Goal: Task Accomplishment & Management: Use online tool/utility

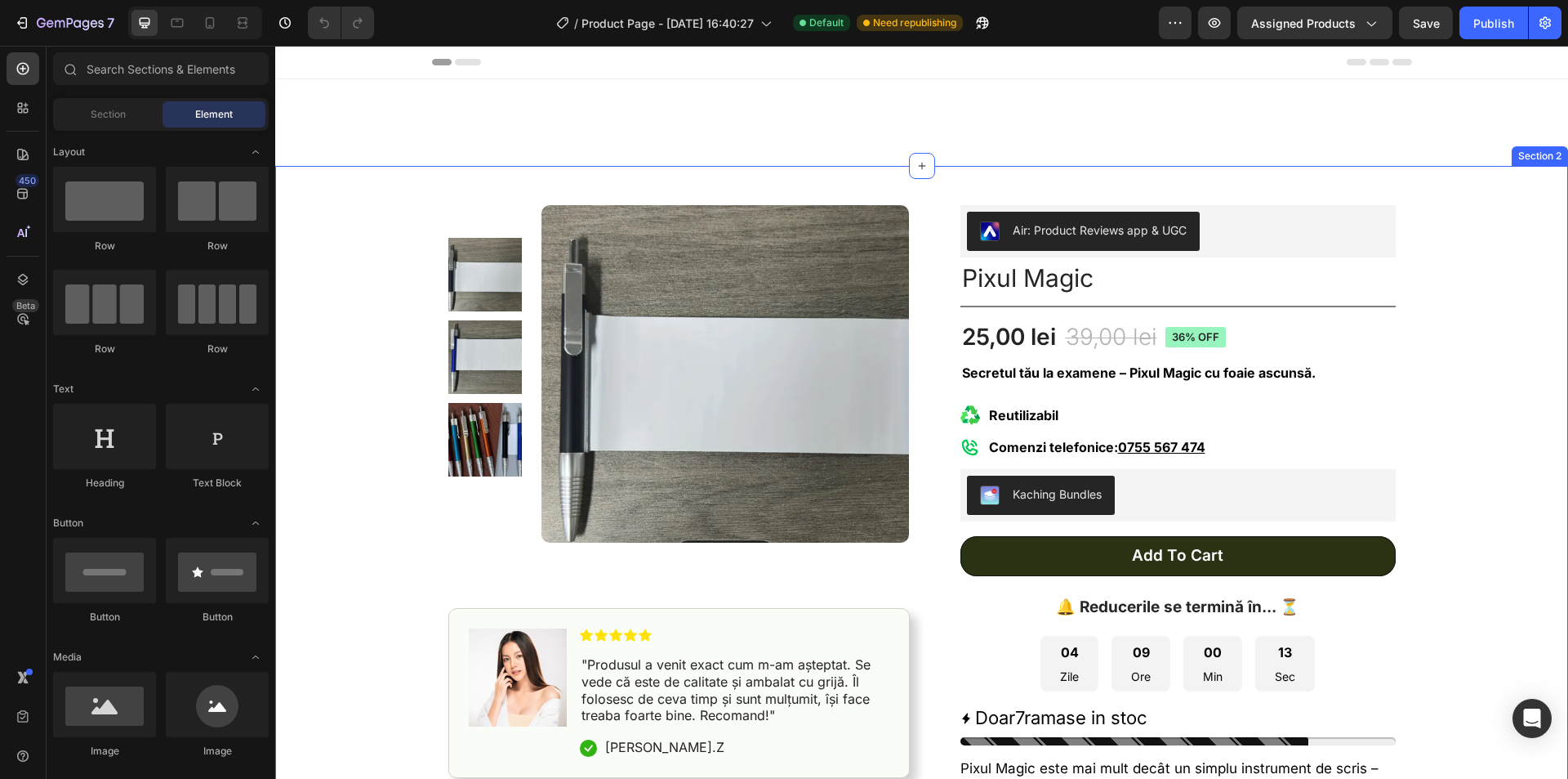
click at [1465, 357] on div "Product Images Image Icon Icon Icon Icon Icon Icon List "Produsul a venit exact…" at bounding box center [921, 702] width 1293 height 1073
click at [34, 106] on div at bounding box center [23, 108] width 33 height 33
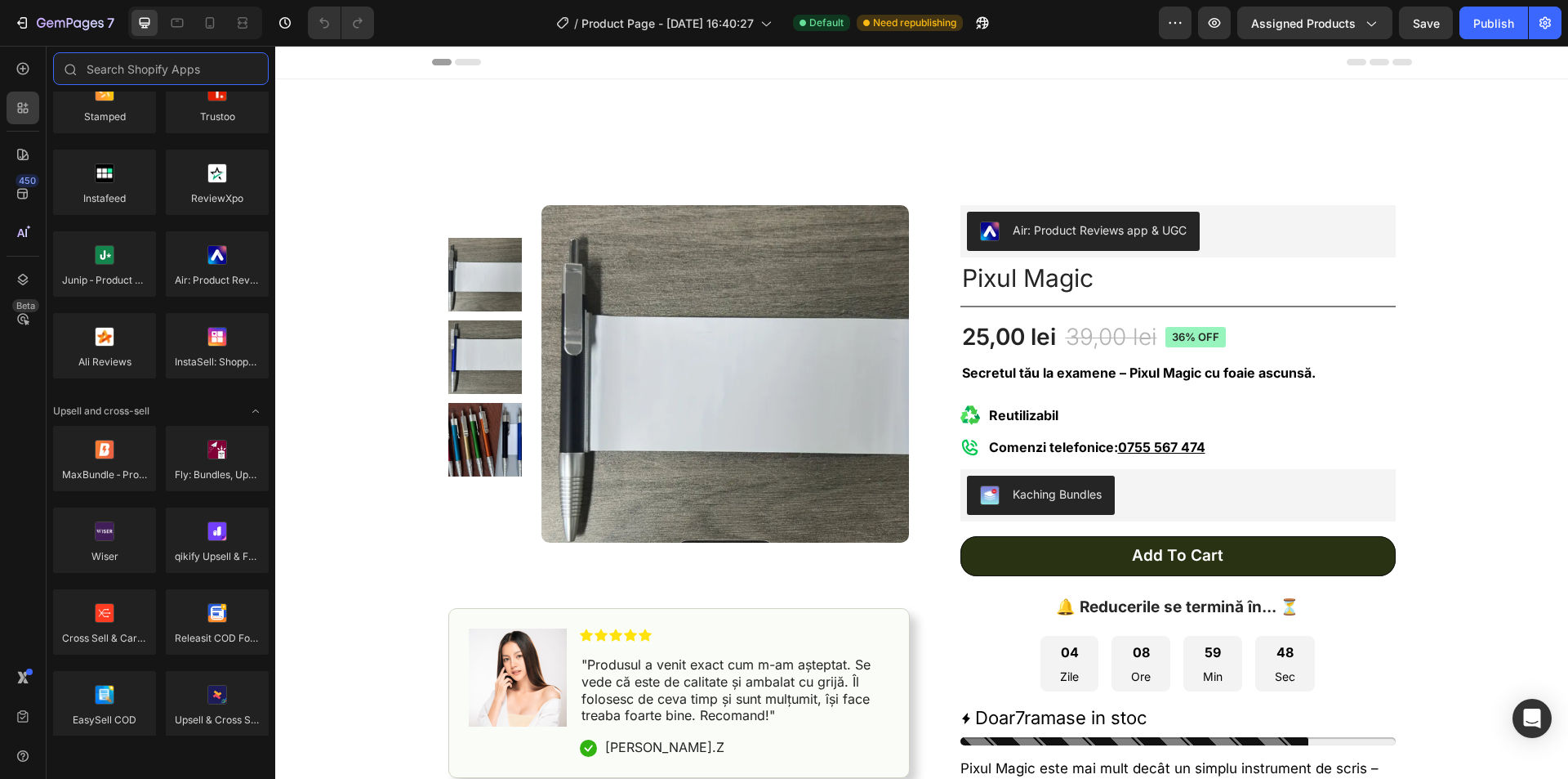
scroll to position [452, 0]
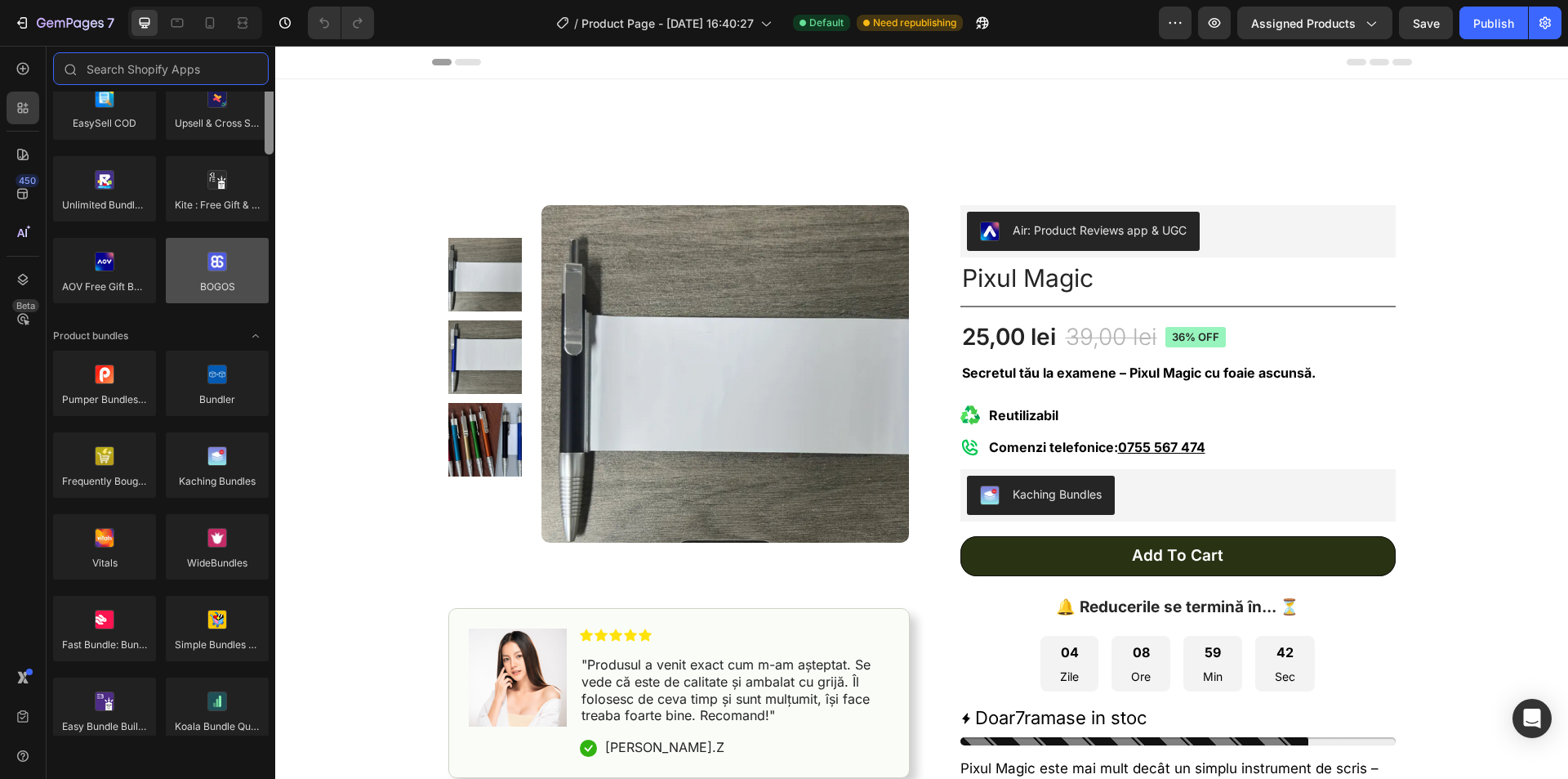
drag, startPoint x: 271, startPoint y: 135, endPoint x: 257, endPoint y: 261, distance: 126.8
click at [257, 260] on div "Product reviews Loox Fera Reviews [DOMAIN_NAME] LAI Product Reviews Opinew Rivy…" at bounding box center [161, 414] width 229 height 644
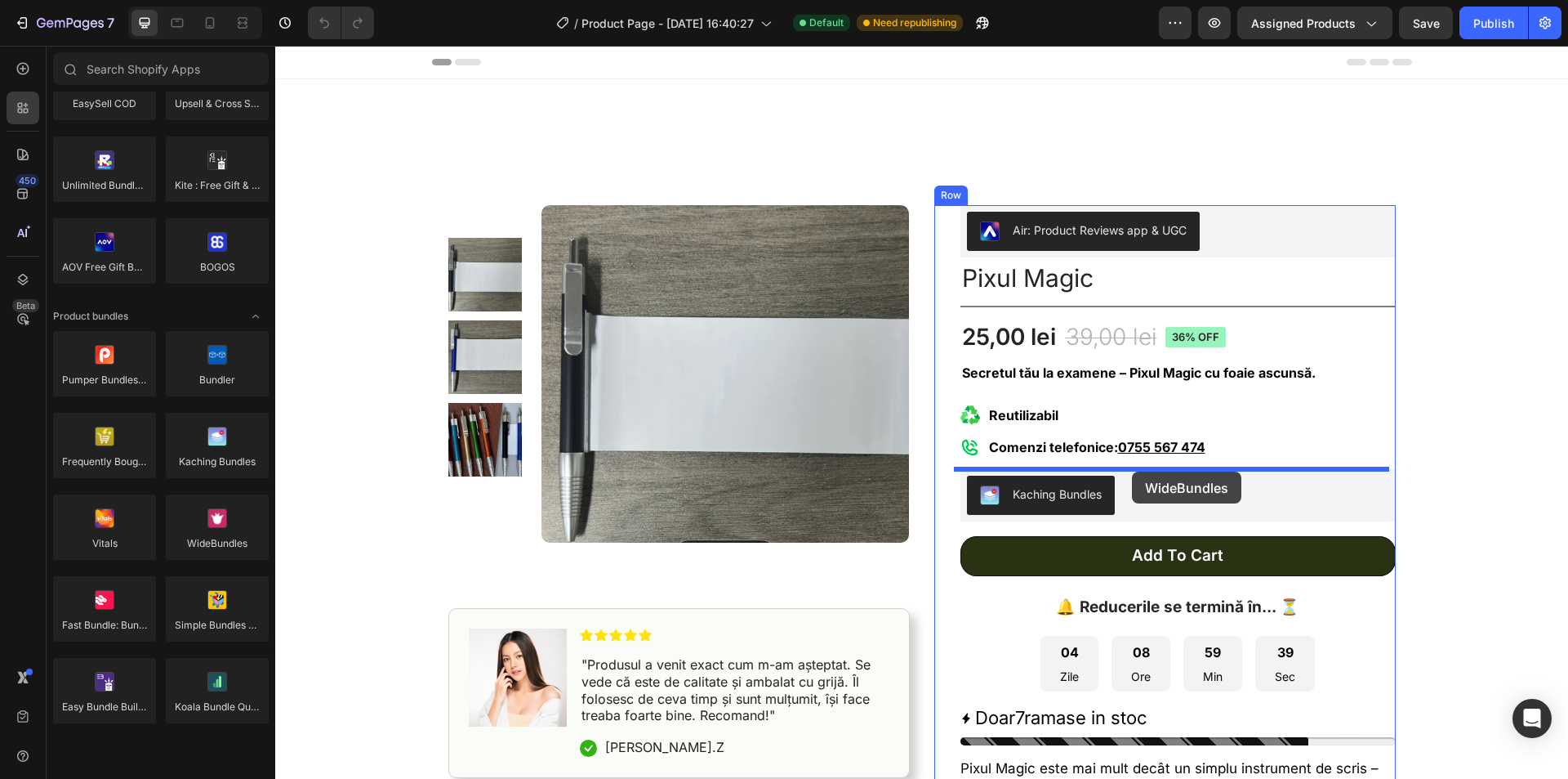
drag, startPoint x: 492, startPoint y: 571, endPoint x: 1132, endPoint y: 472, distance: 647.6
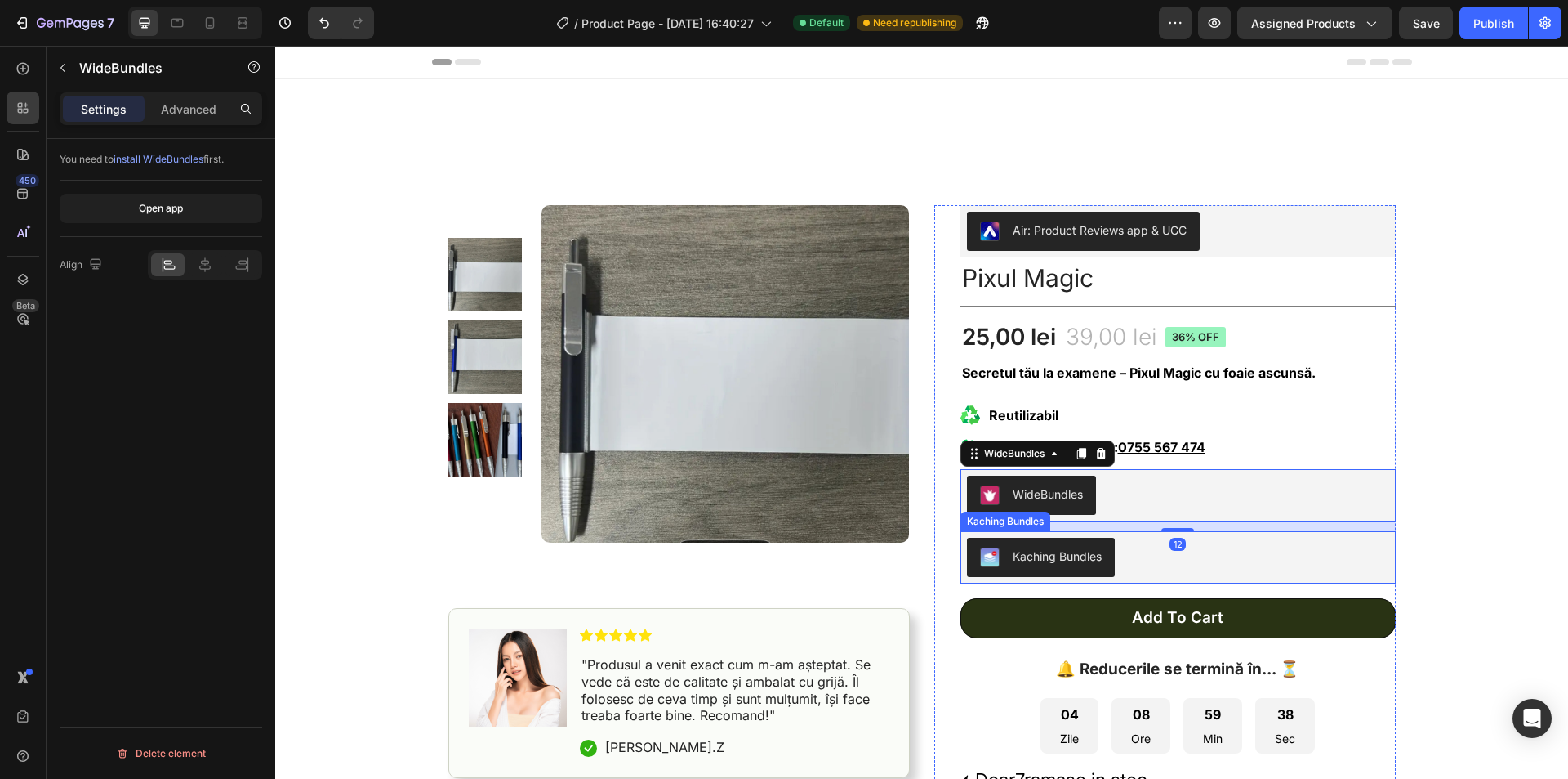
click at [1284, 557] on div "Kaching Bundles" at bounding box center [1178, 557] width 423 height 39
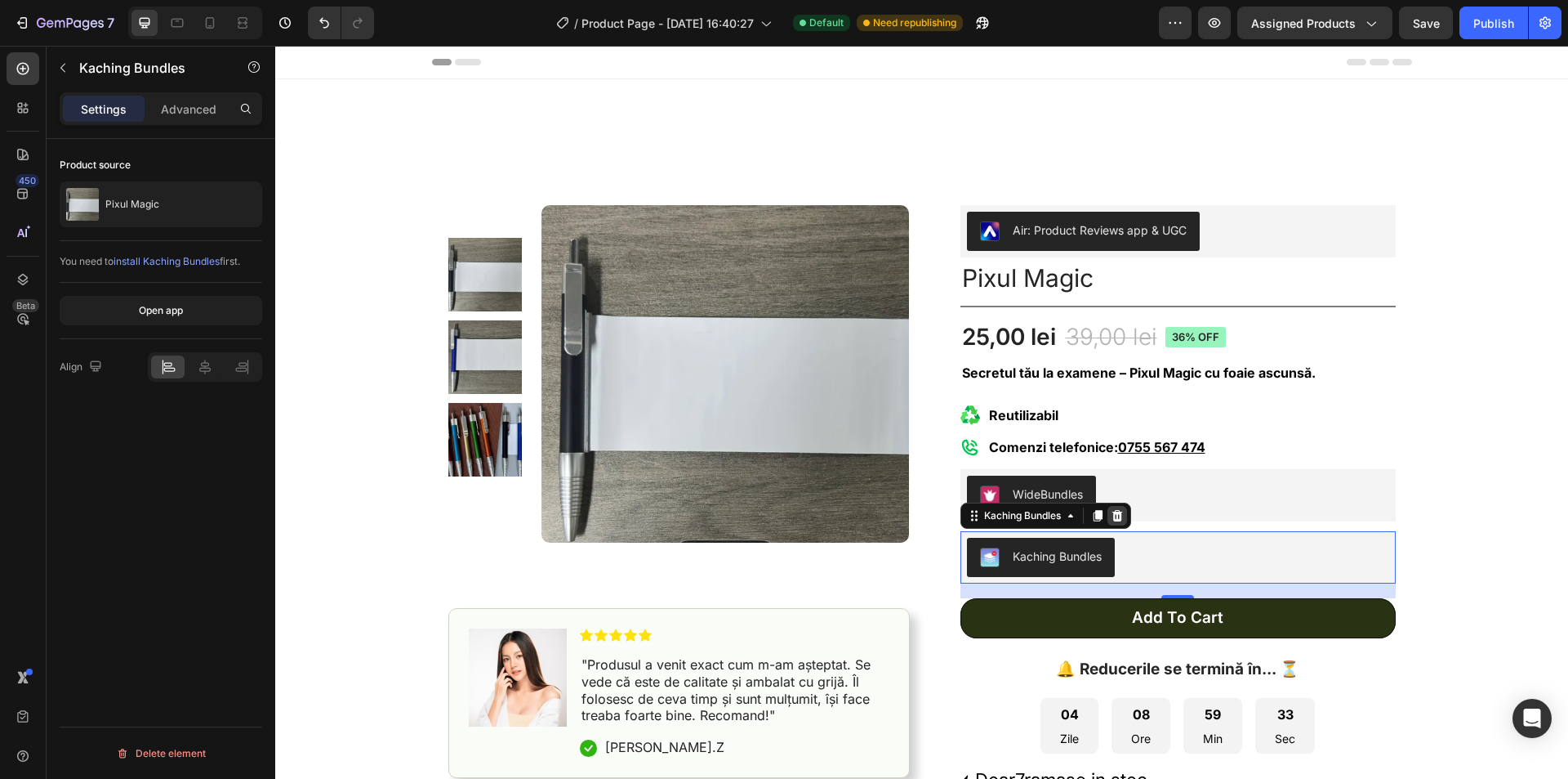
click at [1114, 514] on icon at bounding box center [1116, 515] width 11 height 11
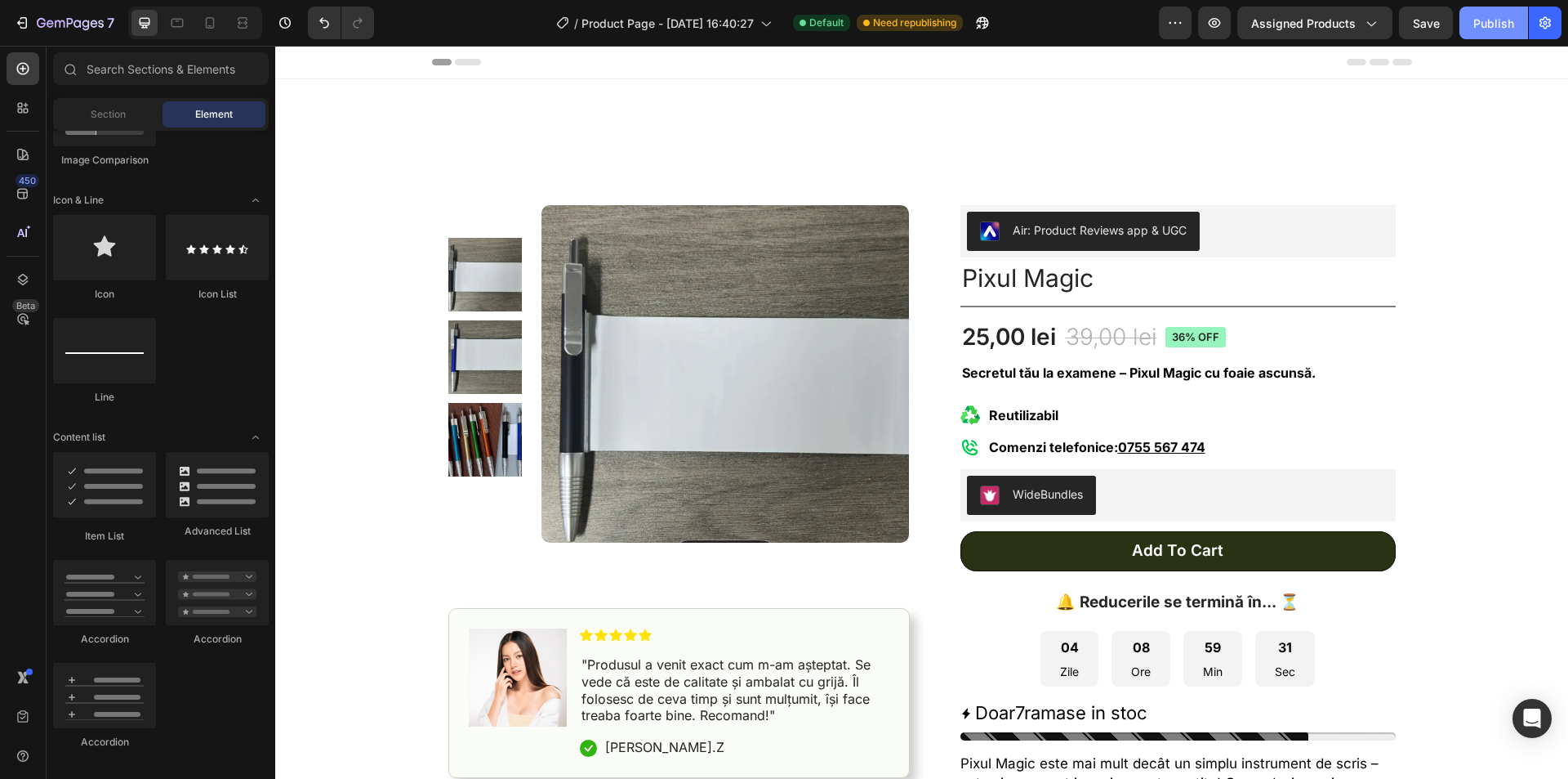
click at [1494, 29] on div "Publish" at bounding box center [1494, 23] width 41 height 17
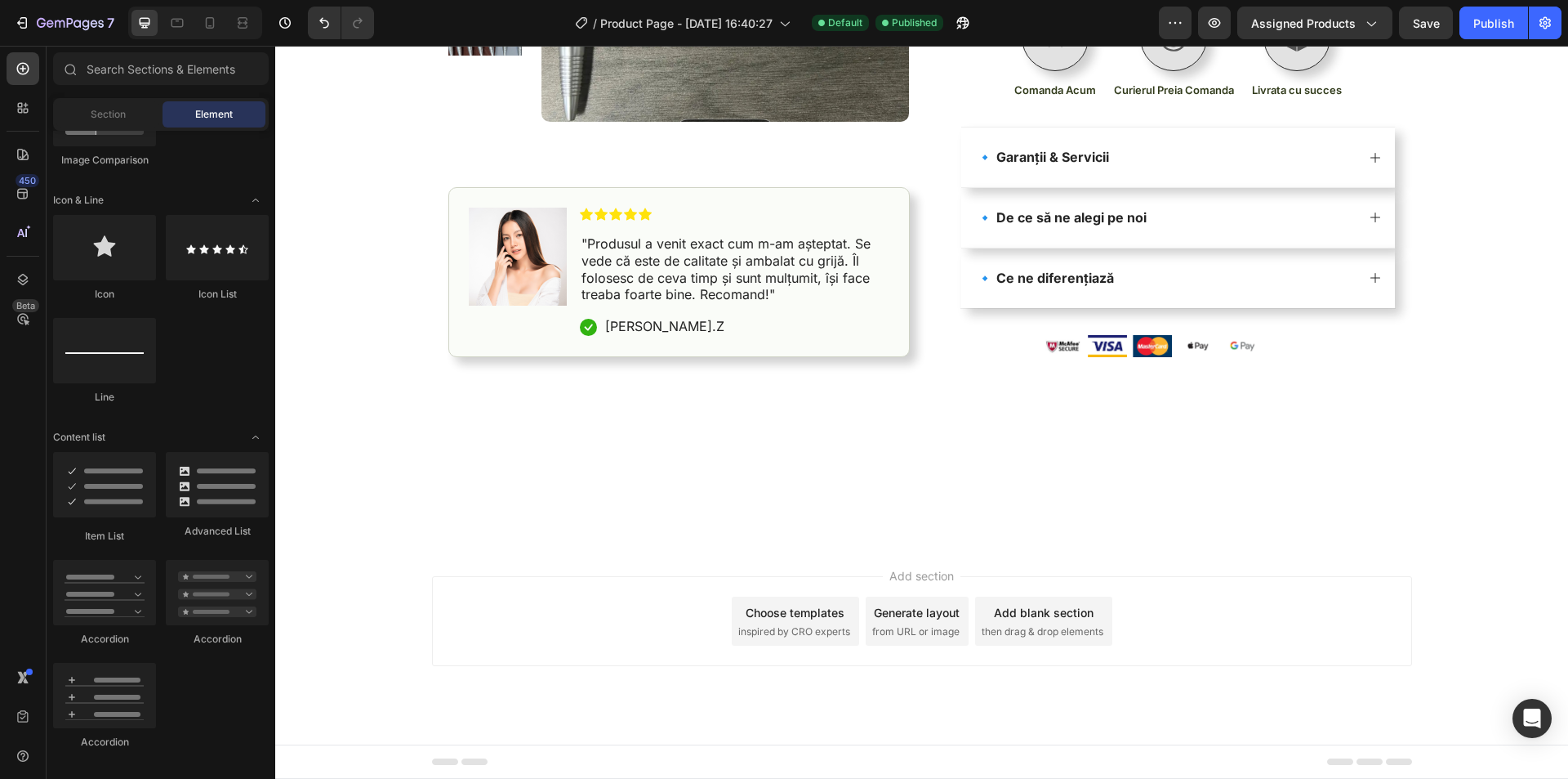
scroll to position [0, 0]
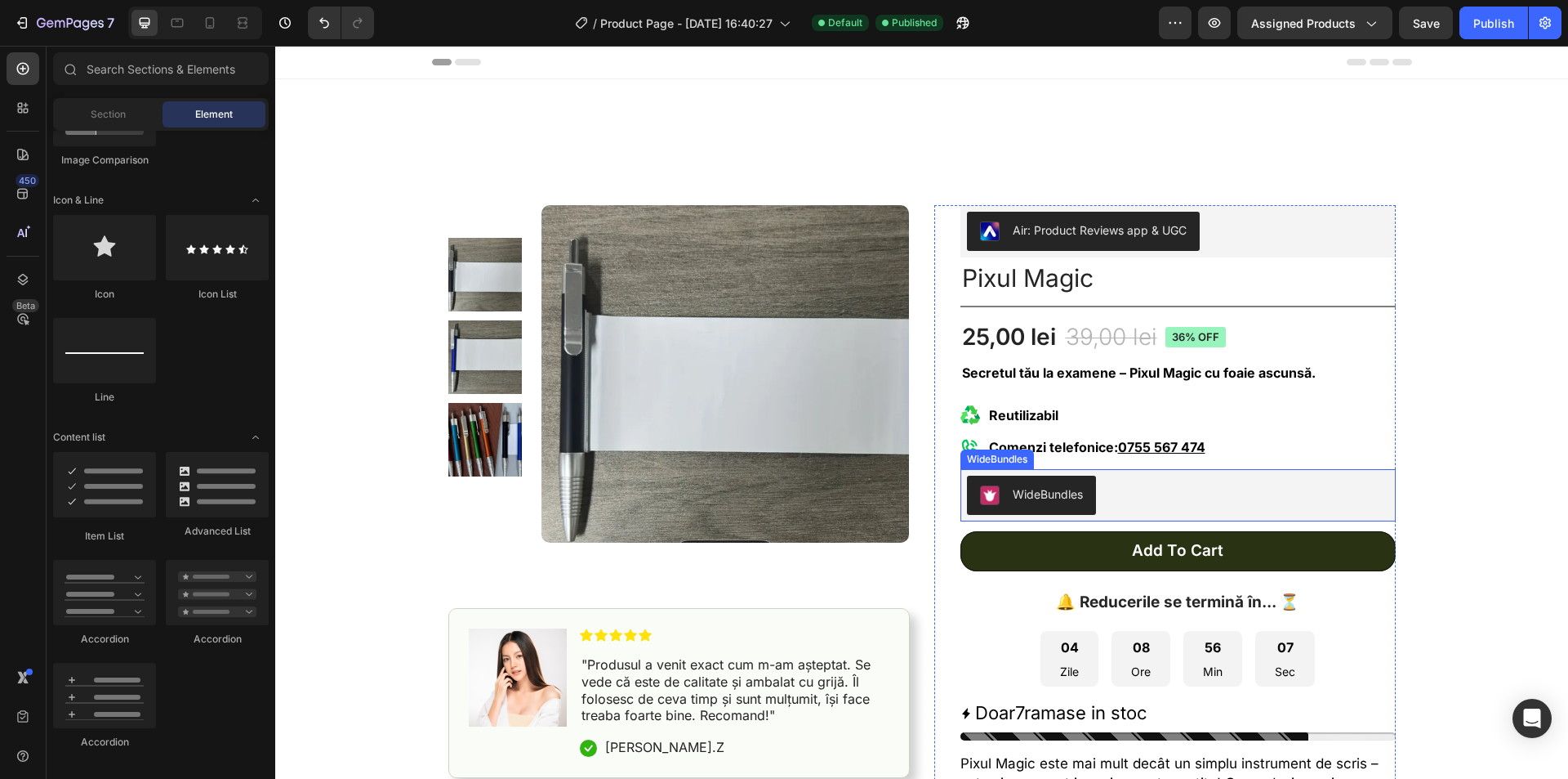
click at [1161, 482] on div "WideBundles" at bounding box center [1178, 495] width 423 height 39
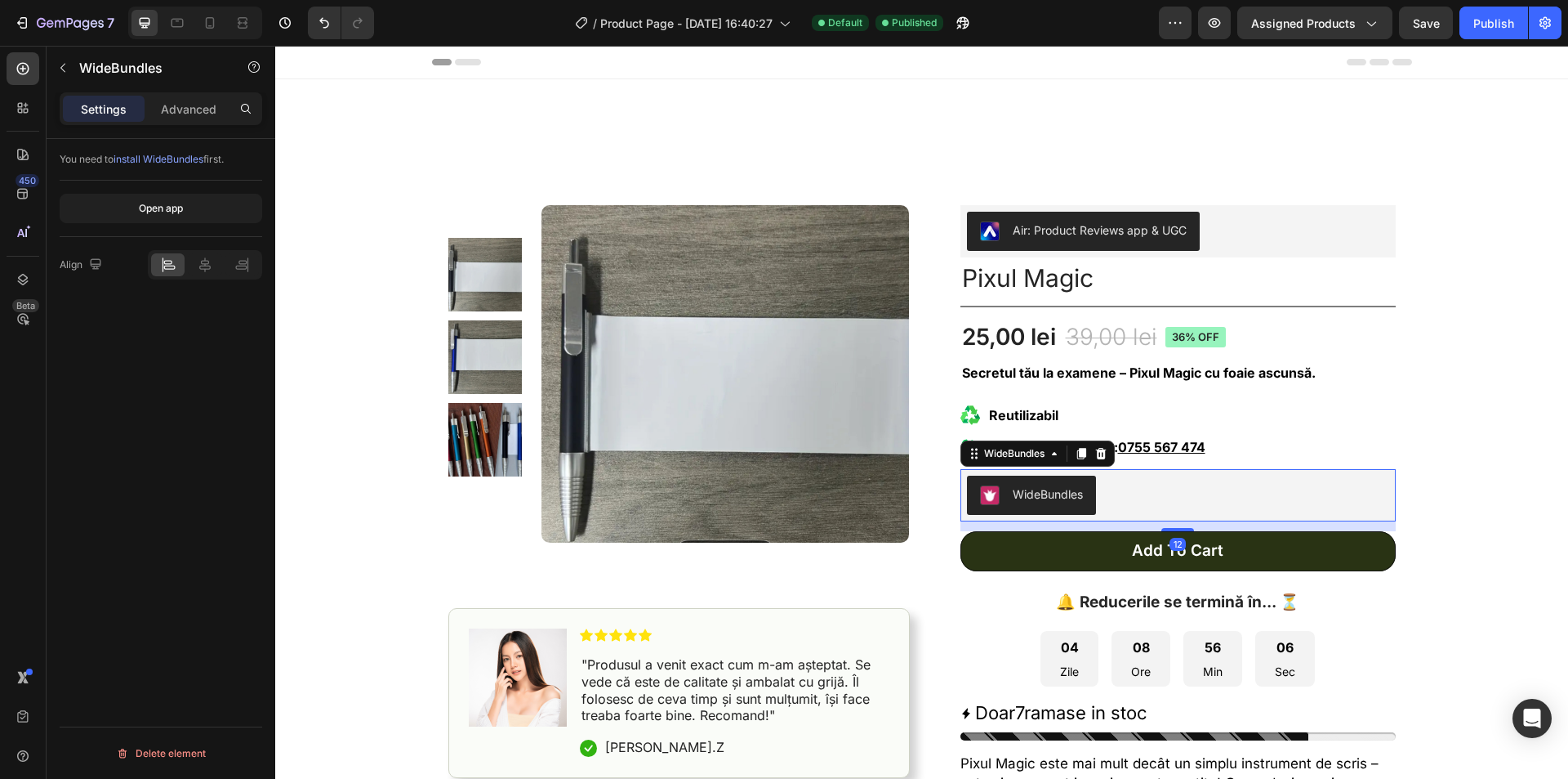
click at [1094, 443] on div "WideBundles" at bounding box center [1037, 454] width 154 height 26
click at [1097, 451] on icon at bounding box center [1100, 453] width 11 height 11
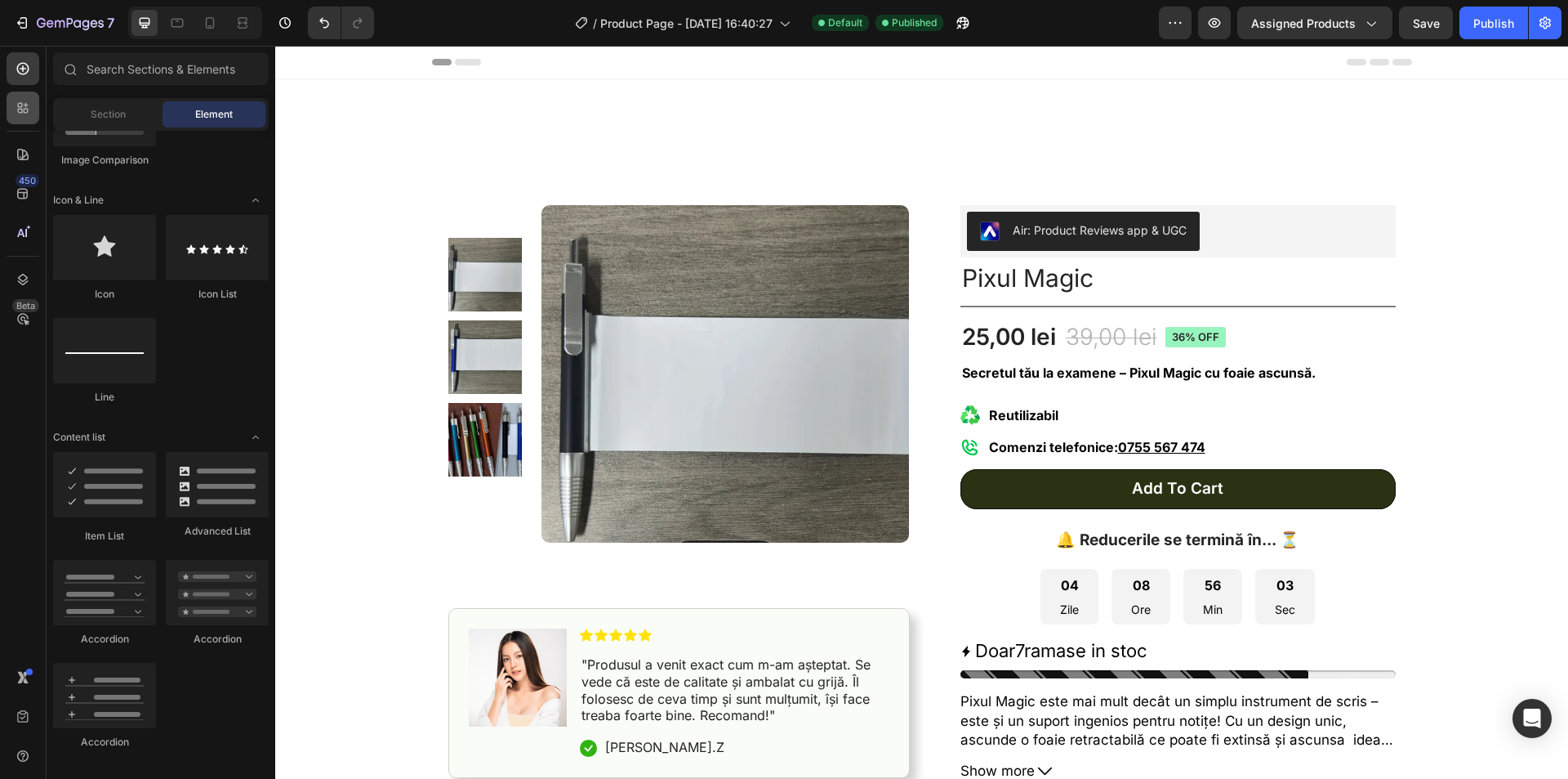
click at [11, 109] on div at bounding box center [23, 108] width 33 height 33
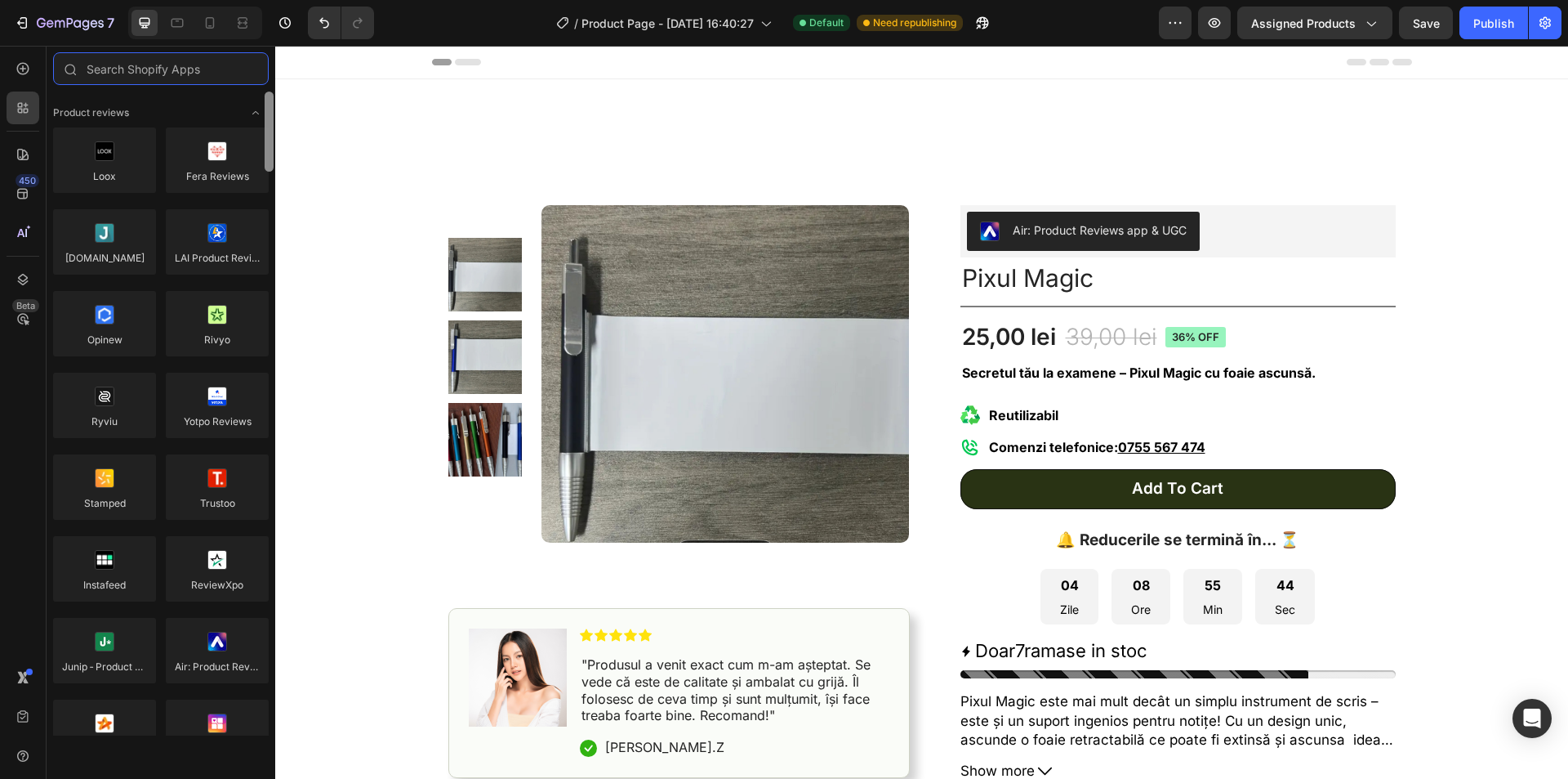
drag, startPoint x: 259, startPoint y: 187, endPoint x: 229, endPoint y: -71, distance: 259.7
click at [229, 0] on html "7 / Product Page - [DATE] 16:40:27 Default Need republishing Preview Assigned P…" at bounding box center [784, 0] width 1568 height 0
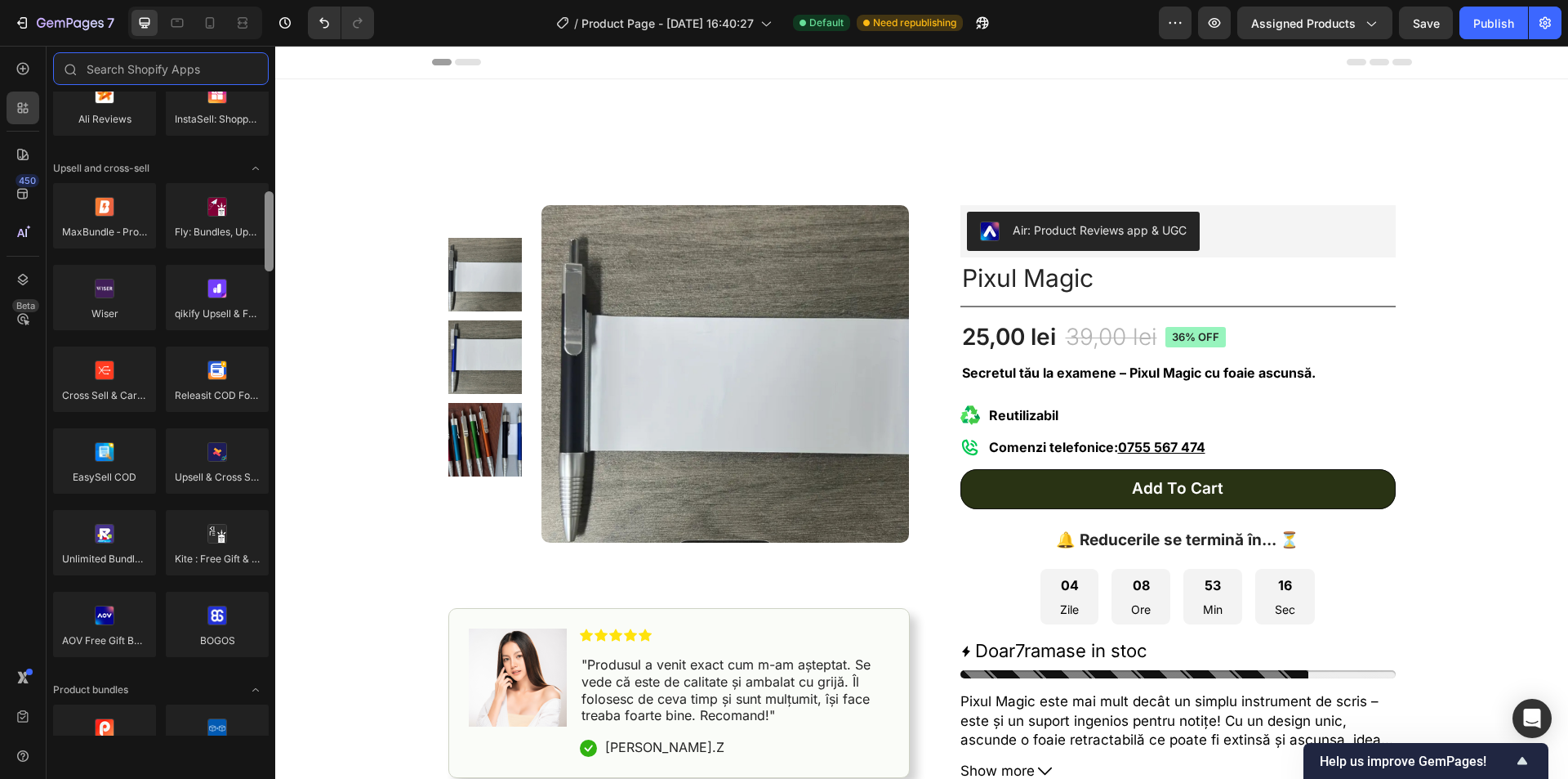
scroll to position [682, 0]
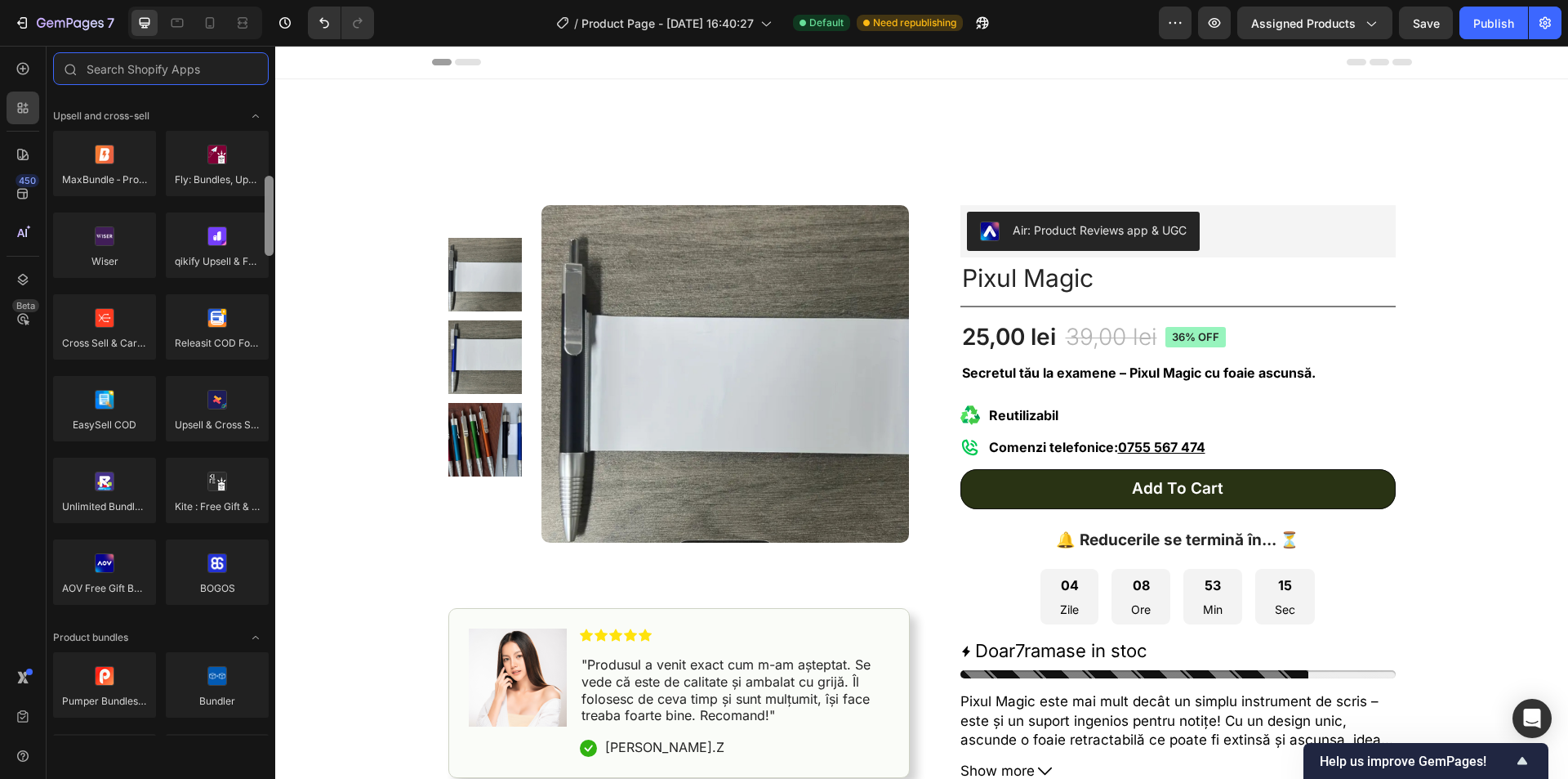
drag, startPoint x: 272, startPoint y: 137, endPoint x: 271, endPoint y: 208, distance: 71.0
click at [271, 208] on div at bounding box center [269, 216] width 9 height 80
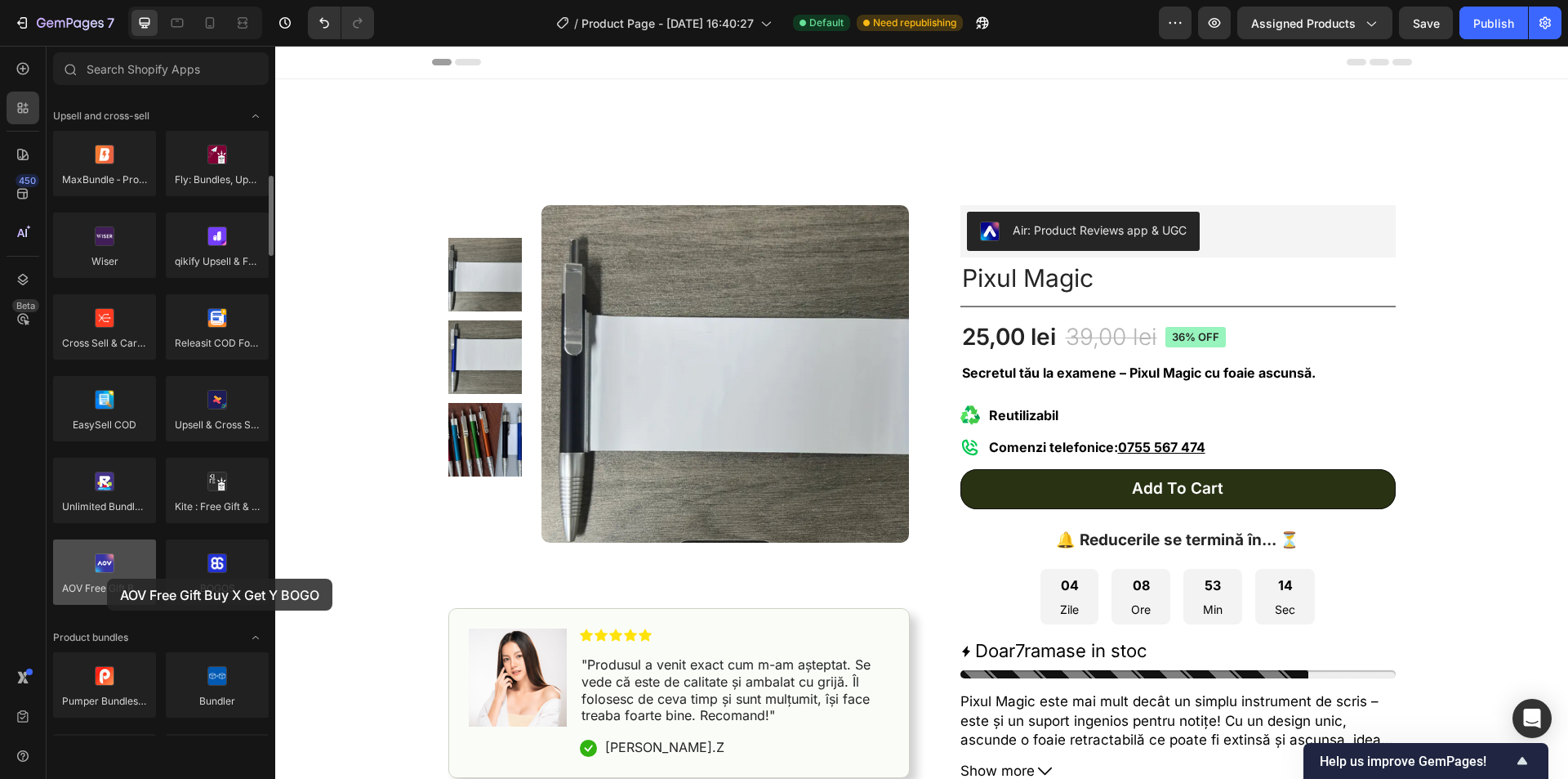
click at [107, 579] on div at bounding box center [104, 571] width 103 height 65
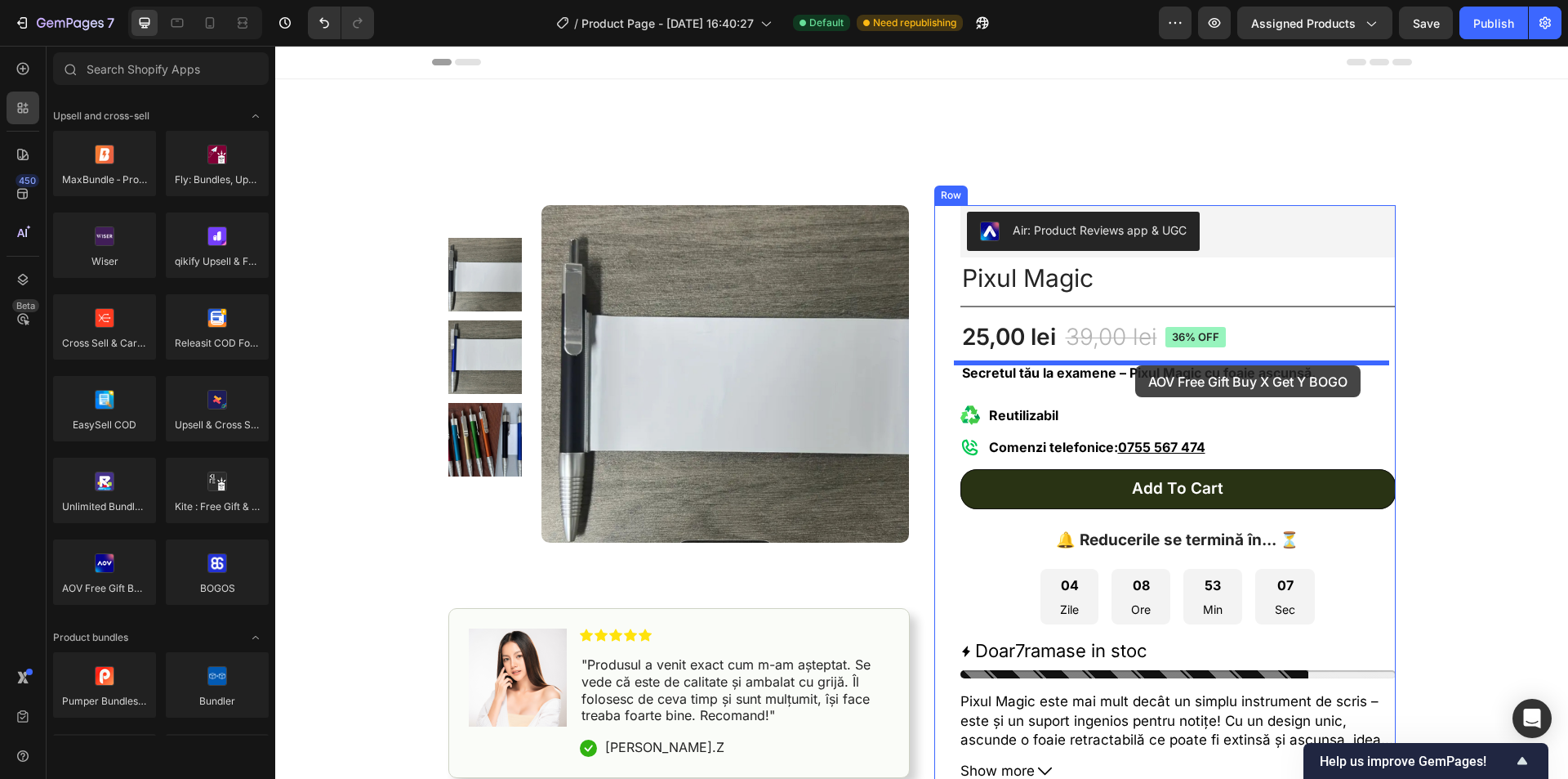
drag, startPoint x: 383, startPoint y: 625, endPoint x: 1135, endPoint y: 365, distance: 795.7
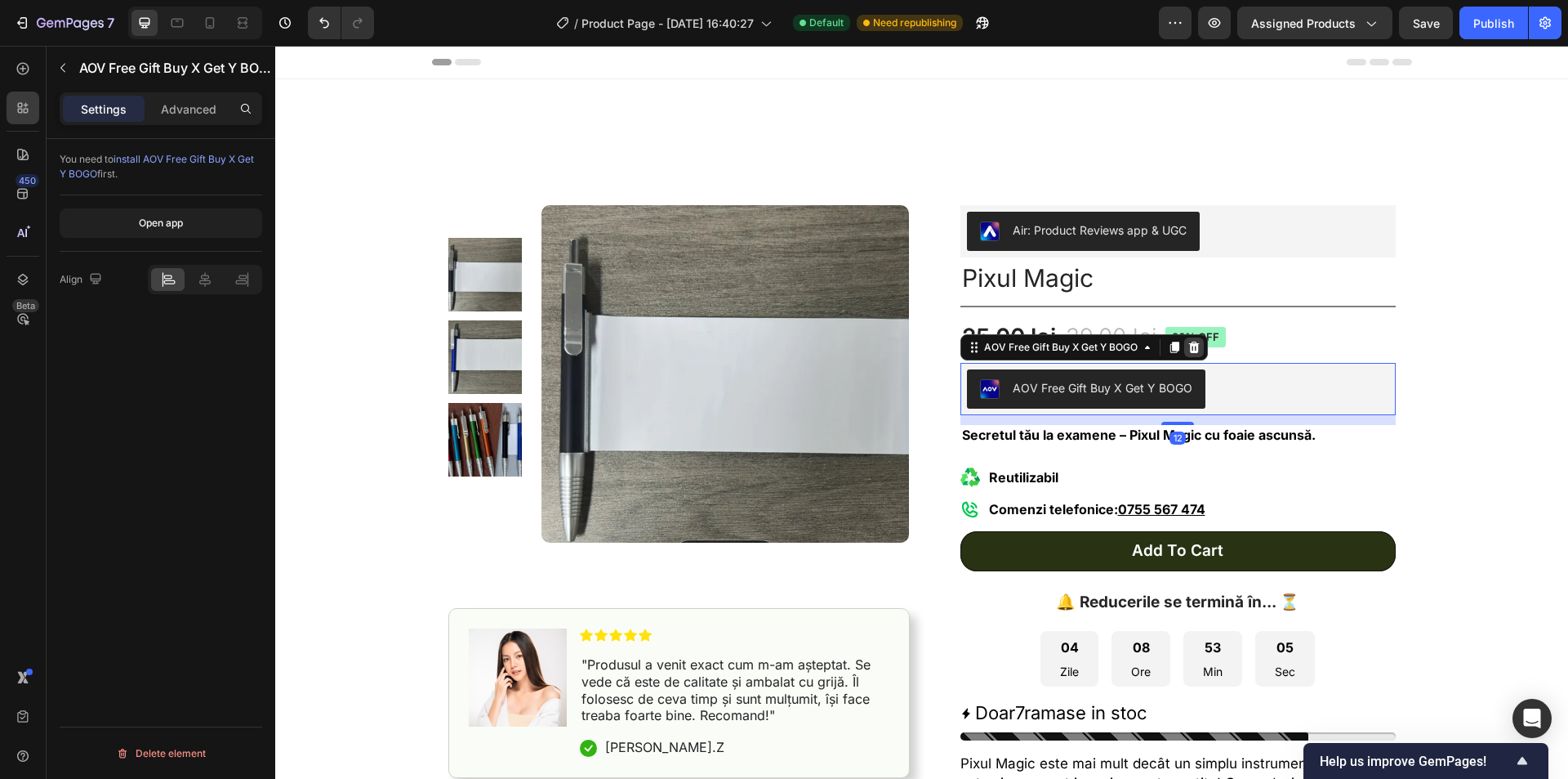
click at [1191, 343] on icon at bounding box center [1194, 347] width 13 height 13
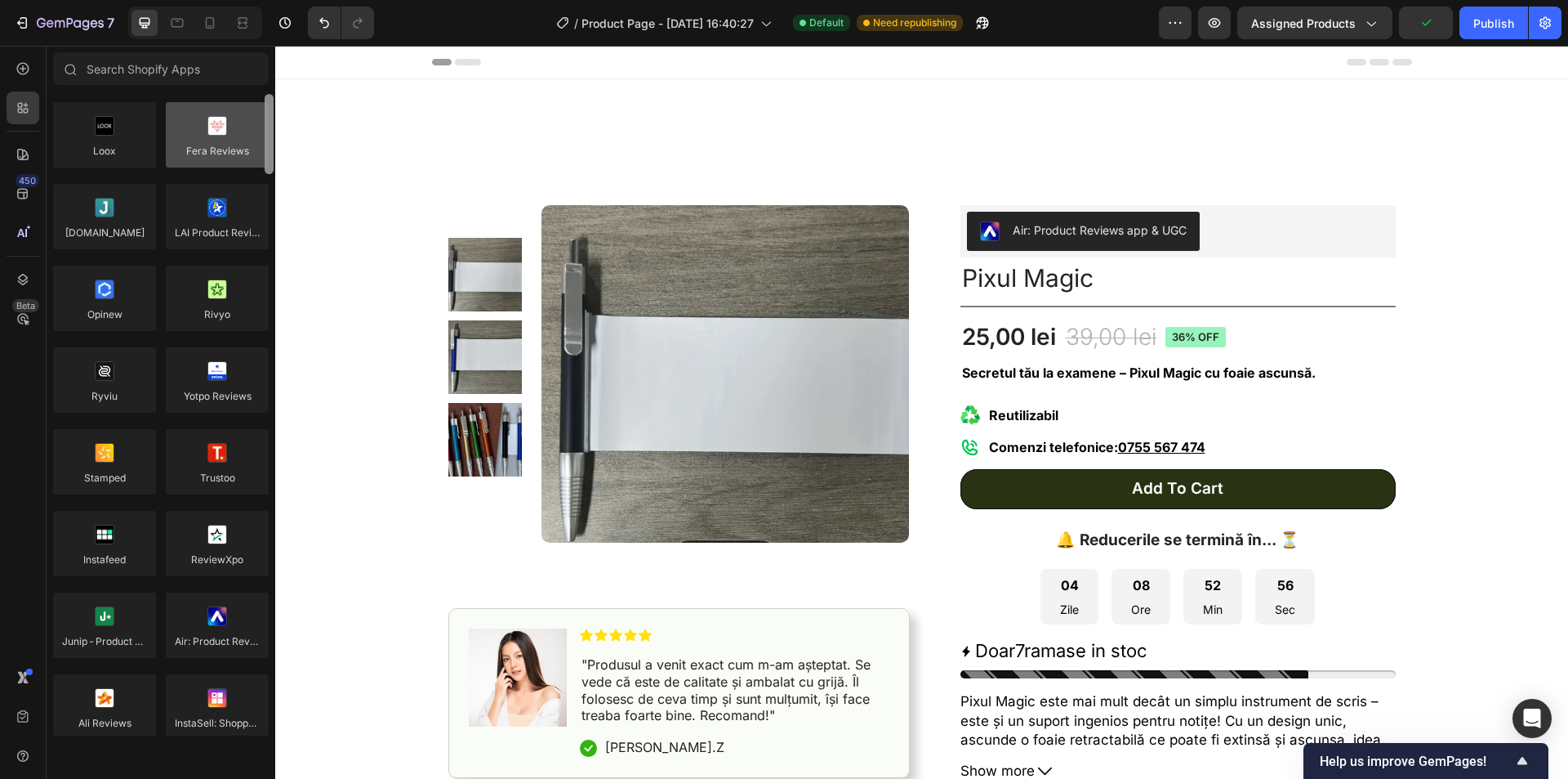
scroll to position [0, 0]
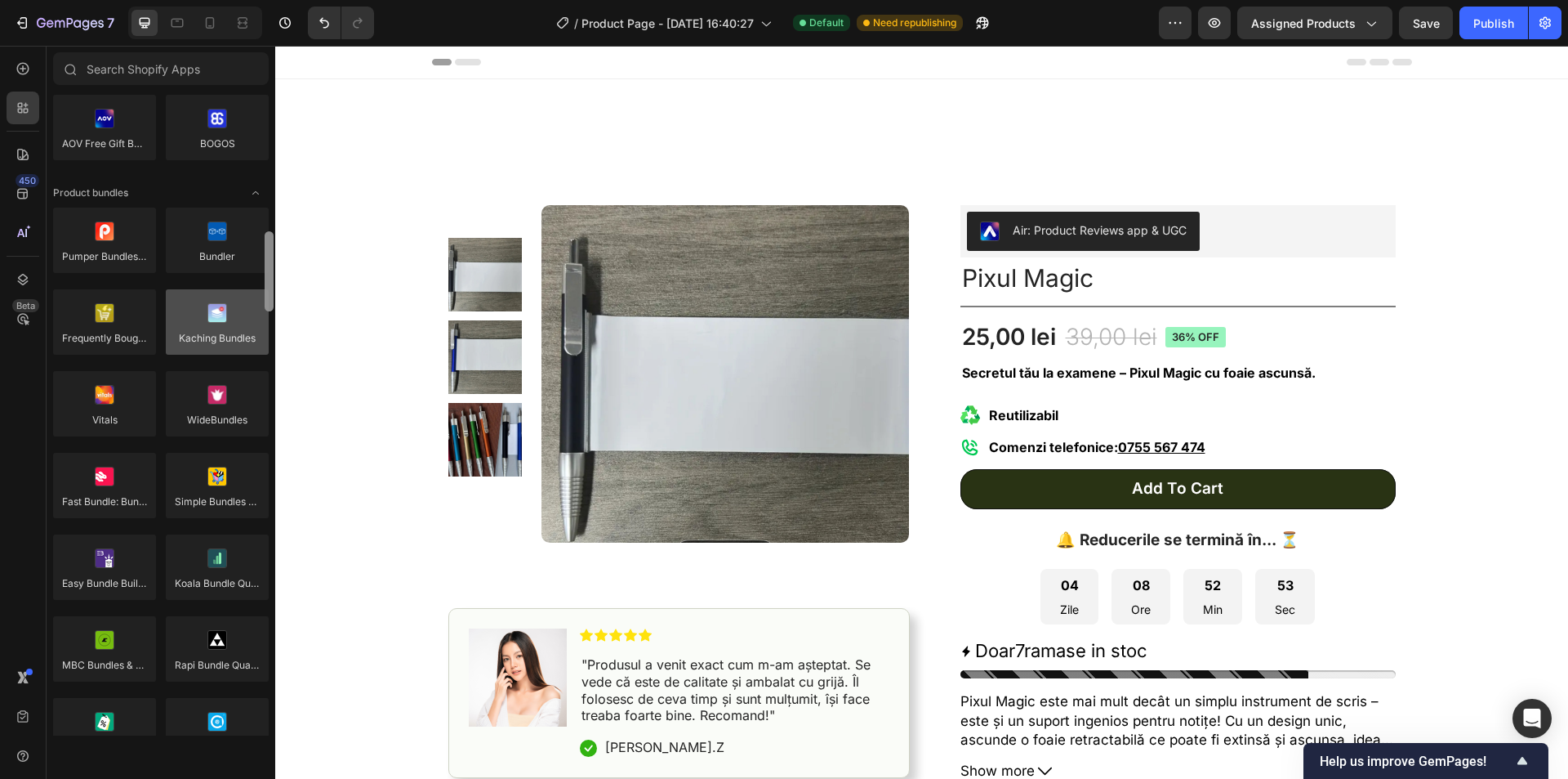
drag, startPoint x: 271, startPoint y: 260, endPoint x: 240, endPoint y: 298, distance: 49.0
click at [253, 279] on div "Product reviews Loox Fera Reviews [DOMAIN_NAME] LAI Product Reviews Opinew Rivy…" at bounding box center [161, 414] width 229 height 644
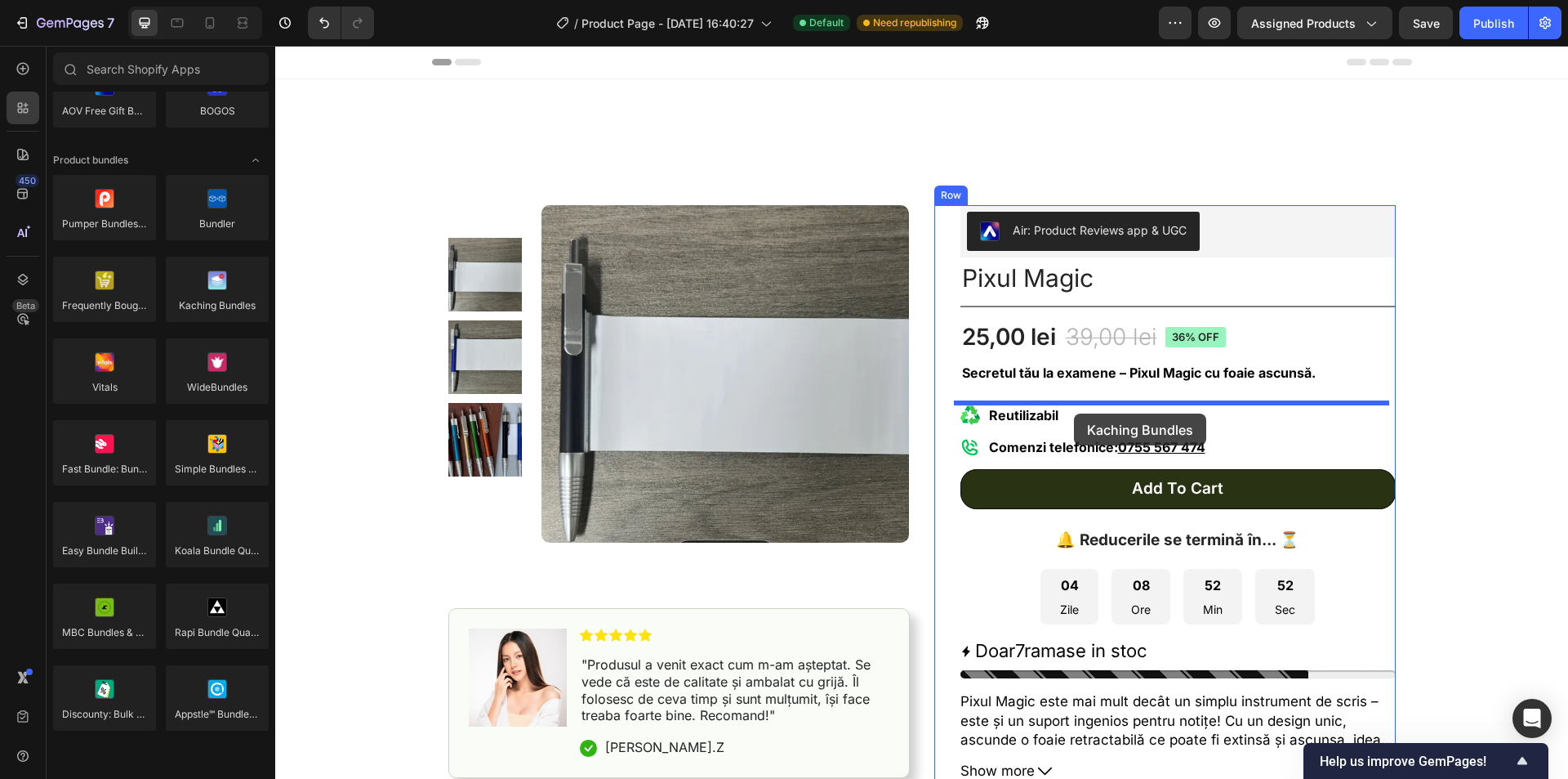
drag, startPoint x: 500, startPoint y: 346, endPoint x: 1073, endPoint y: 414, distance: 577.0
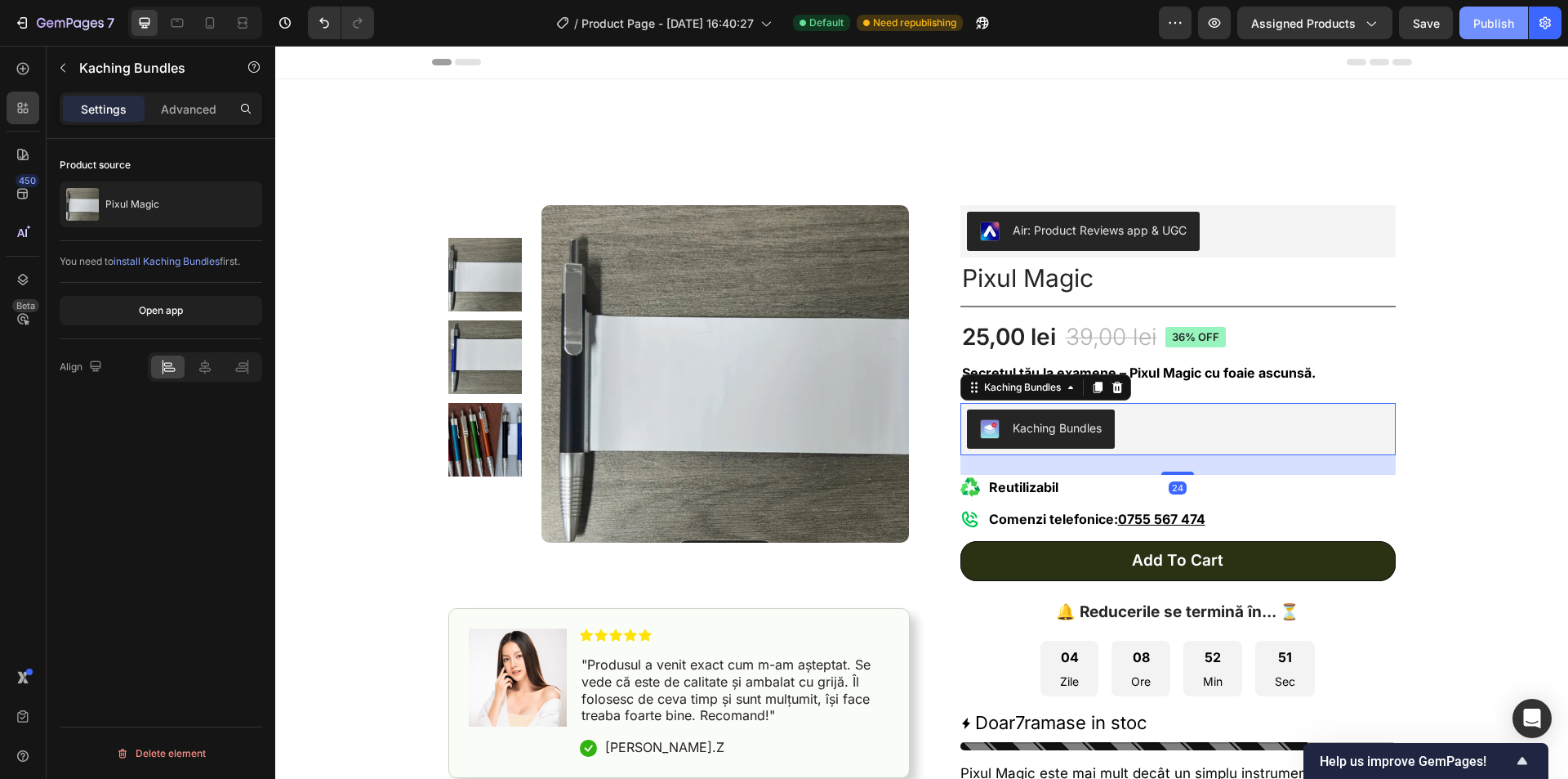
click at [1488, 20] on div "Publish" at bounding box center [1494, 23] width 41 height 17
click at [1091, 482] on p "Reutilizabil" at bounding box center [1097, 487] width 217 height 20
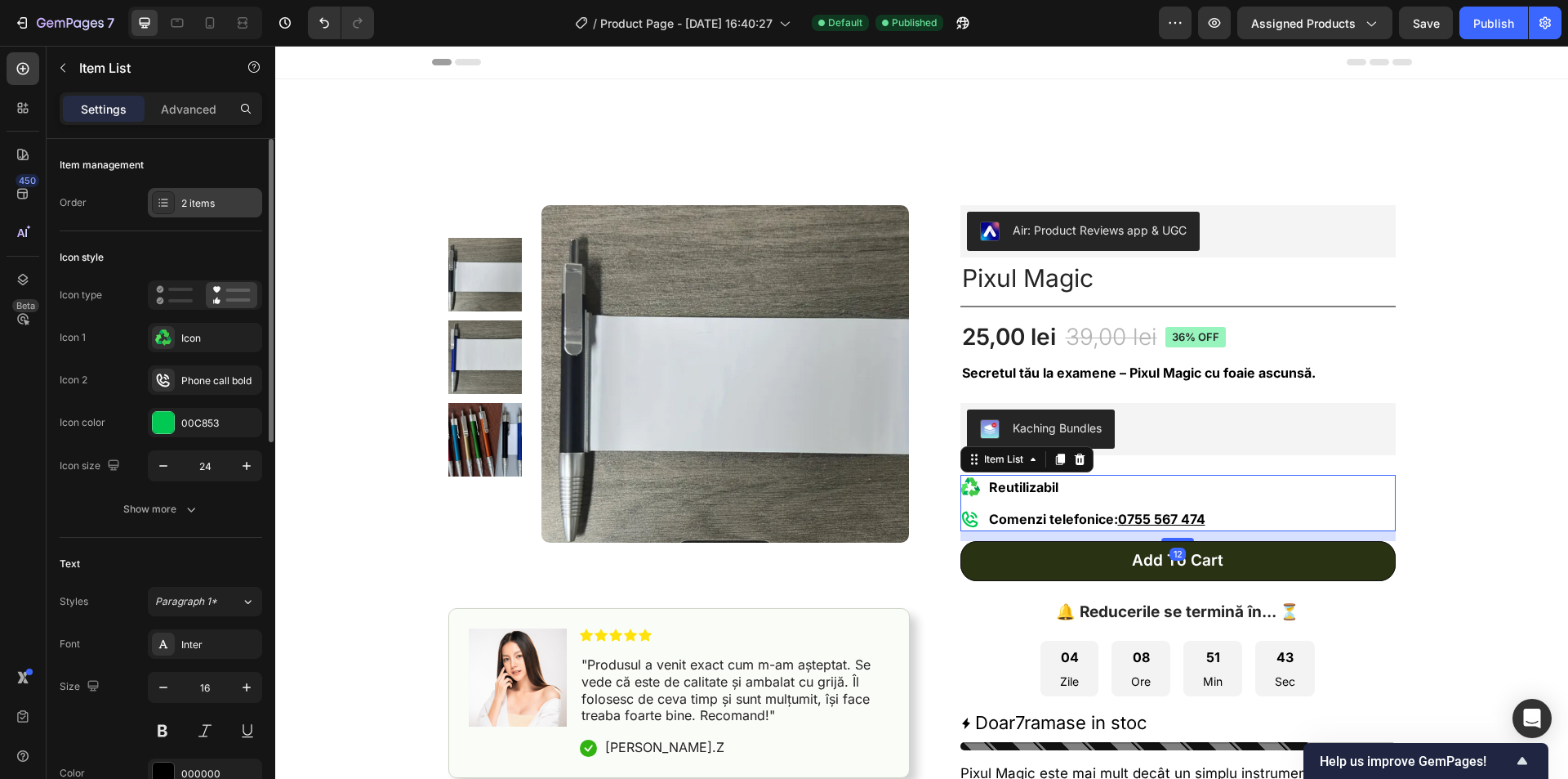
click at [204, 201] on div "2 items" at bounding box center [219, 203] width 77 height 15
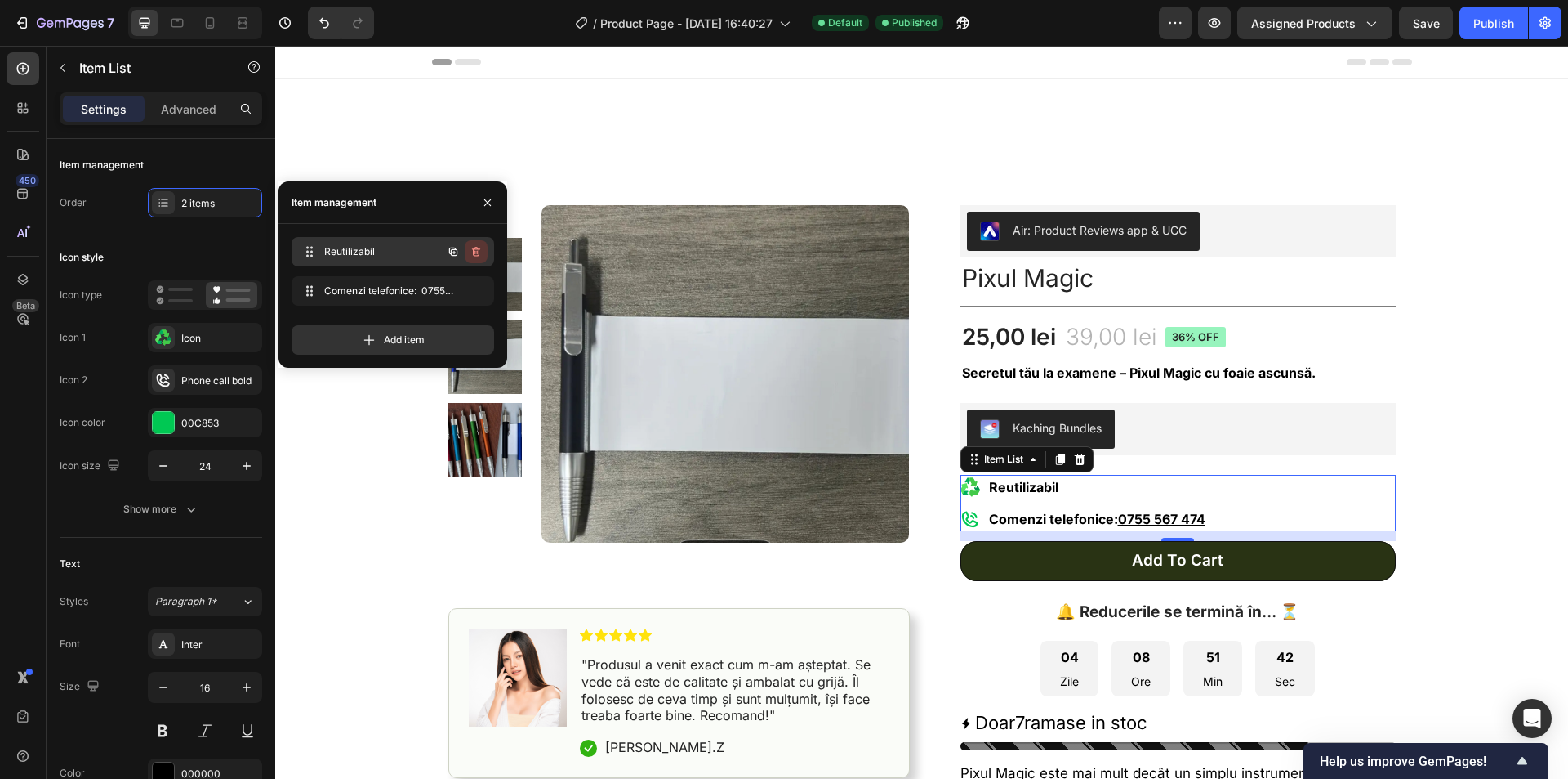
click at [480, 253] on icon "button" at bounding box center [476, 251] width 13 height 13
click at [480, 253] on div "Delete" at bounding box center [465, 251] width 30 height 15
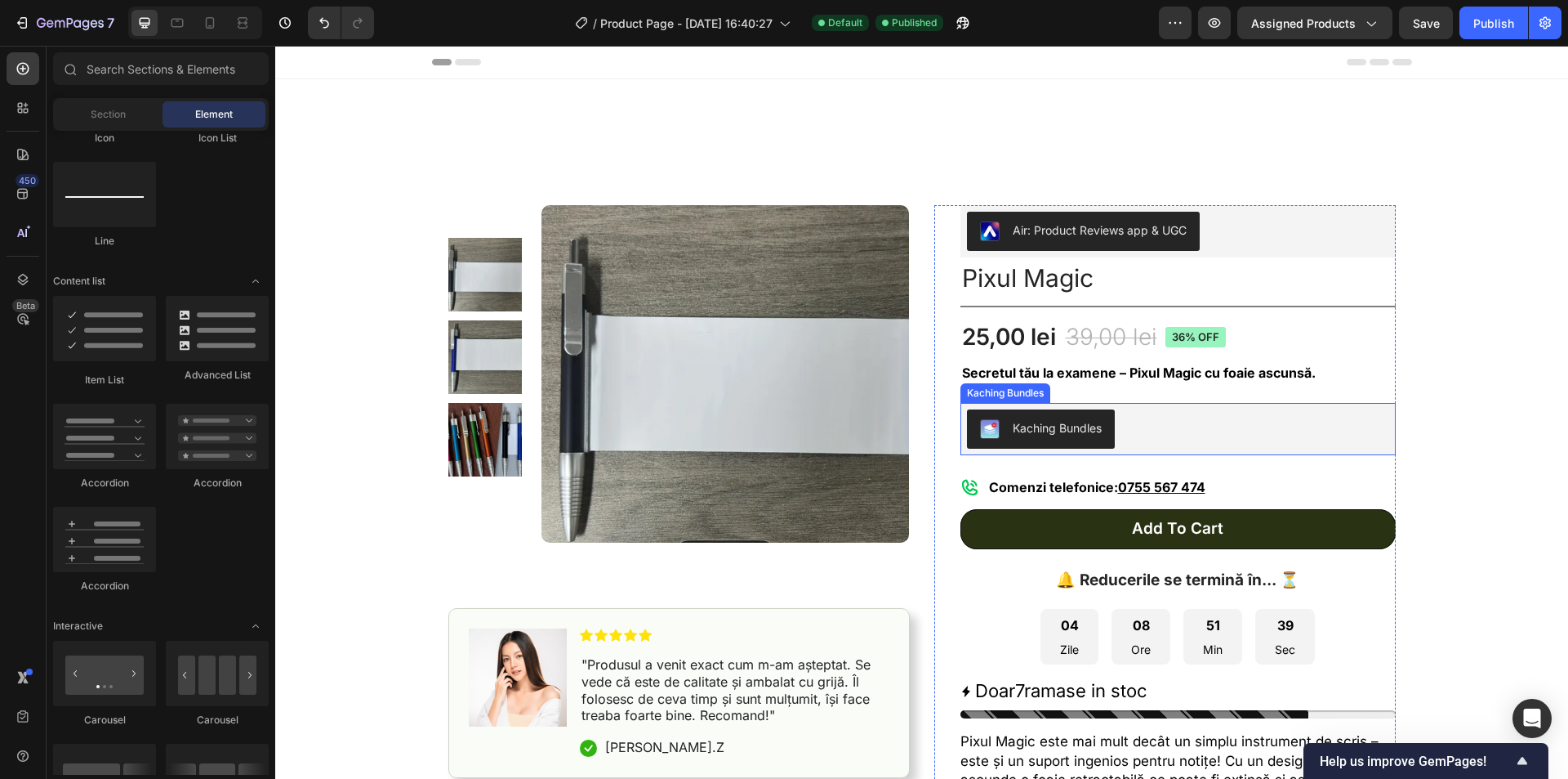
click at [1154, 441] on div "Kaching Bundles" at bounding box center [1178, 429] width 423 height 39
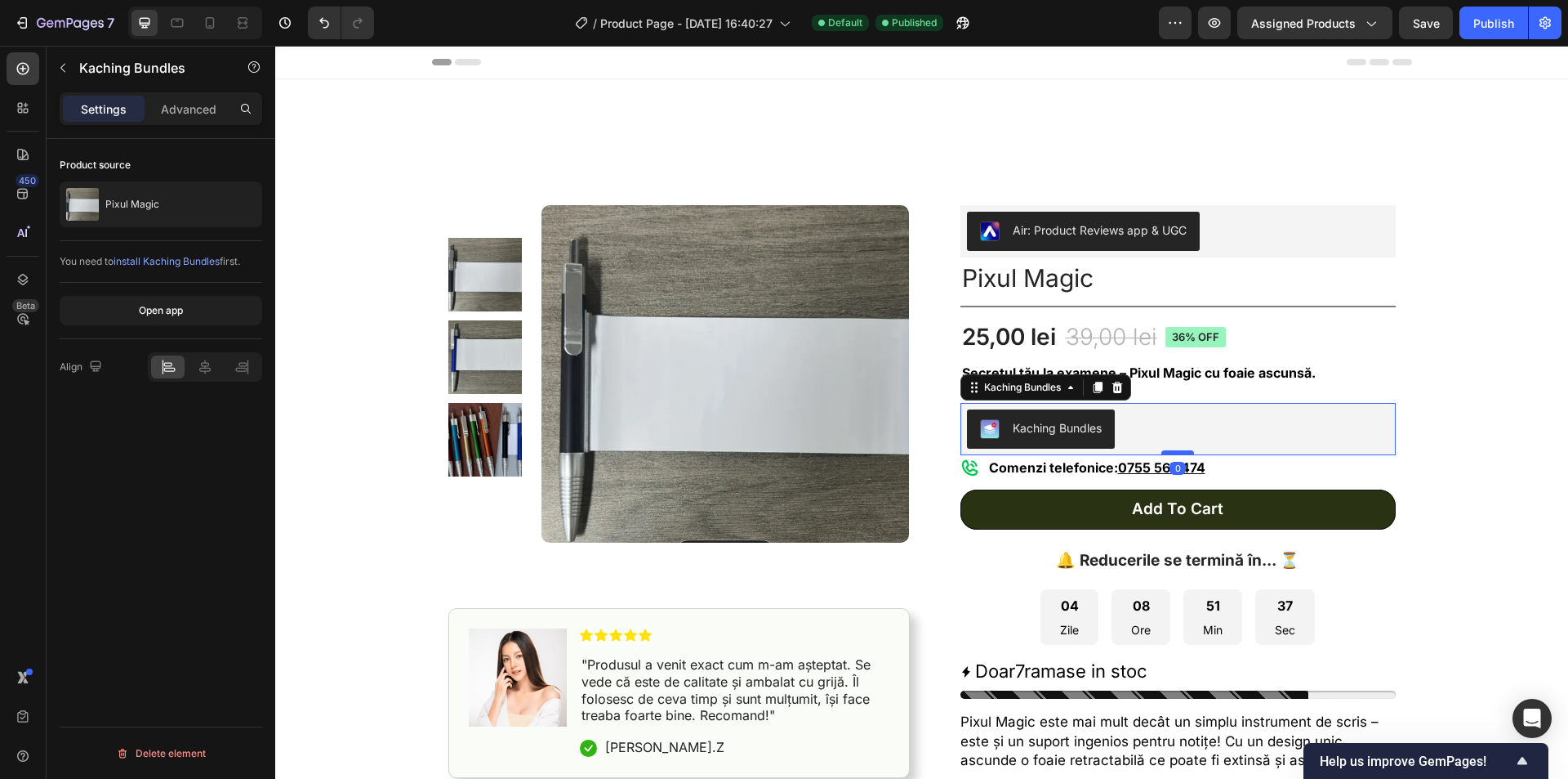
drag, startPoint x: 1168, startPoint y: 473, endPoint x: 1168, endPoint y: 454, distance: 19.0
click at [1168, 454] on div at bounding box center [1177, 452] width 33 height 5
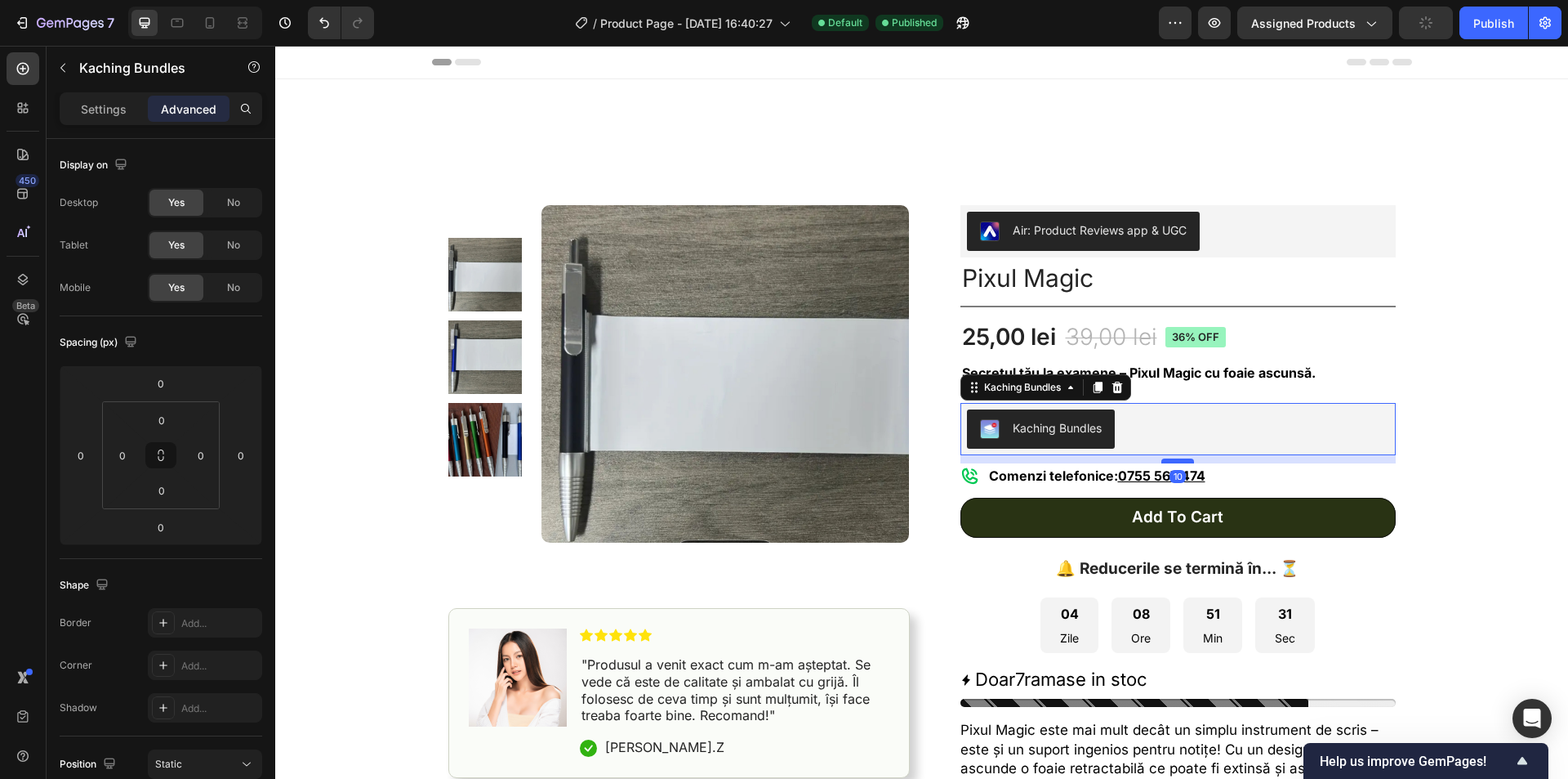
drag, startPoint x: 1172, startPoint y: 453, endPoint x: 1175, endPoint y: 461, distance: 8.5
click at [1175, 461] on div at bounding box center [1177, 461] width 33 height 5
type input "10"
click at [1488, 22] on div "Publish" at bounding box center [1494, 23] width 41 height 17
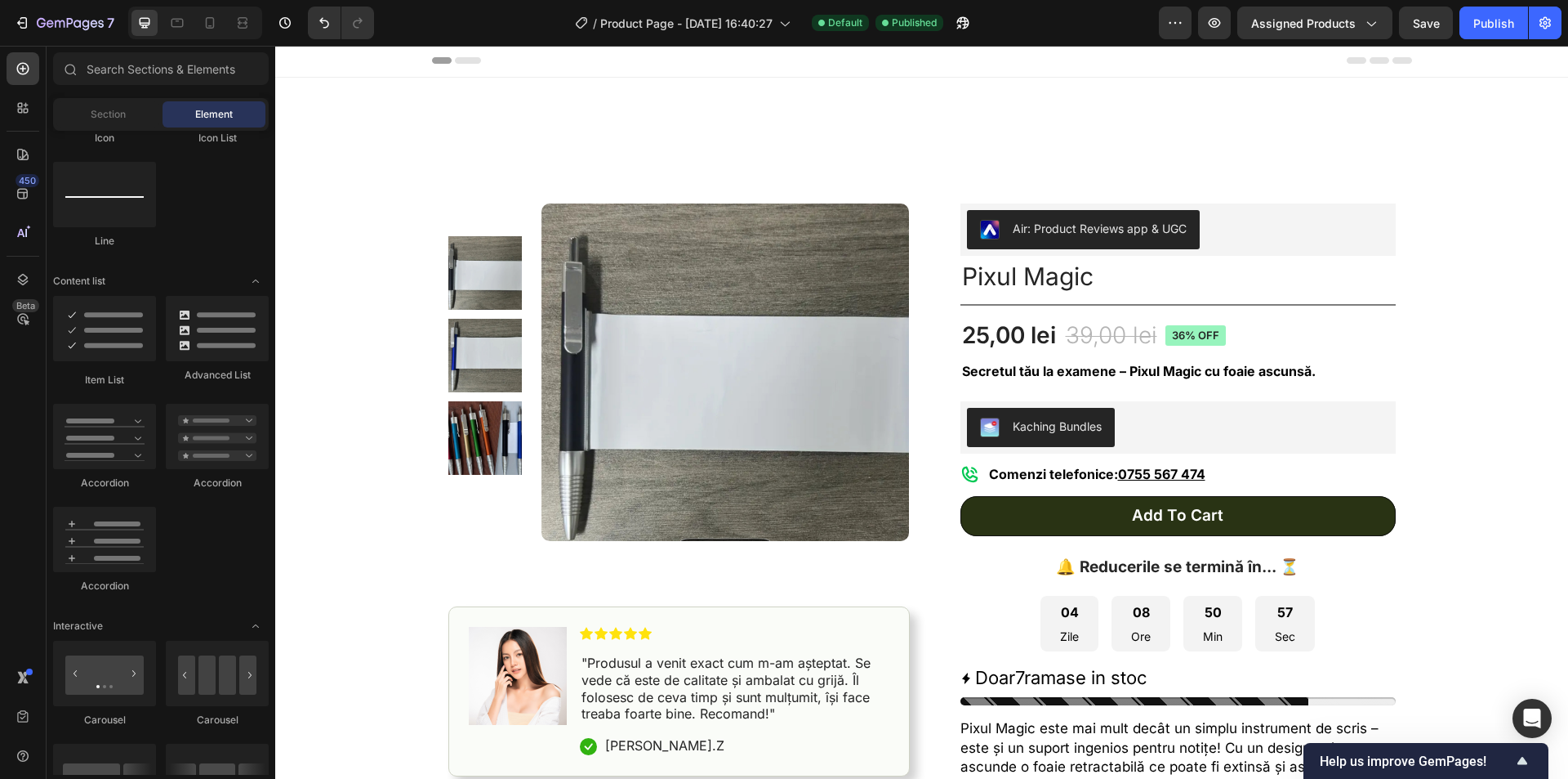
scroll to position [0, 0]
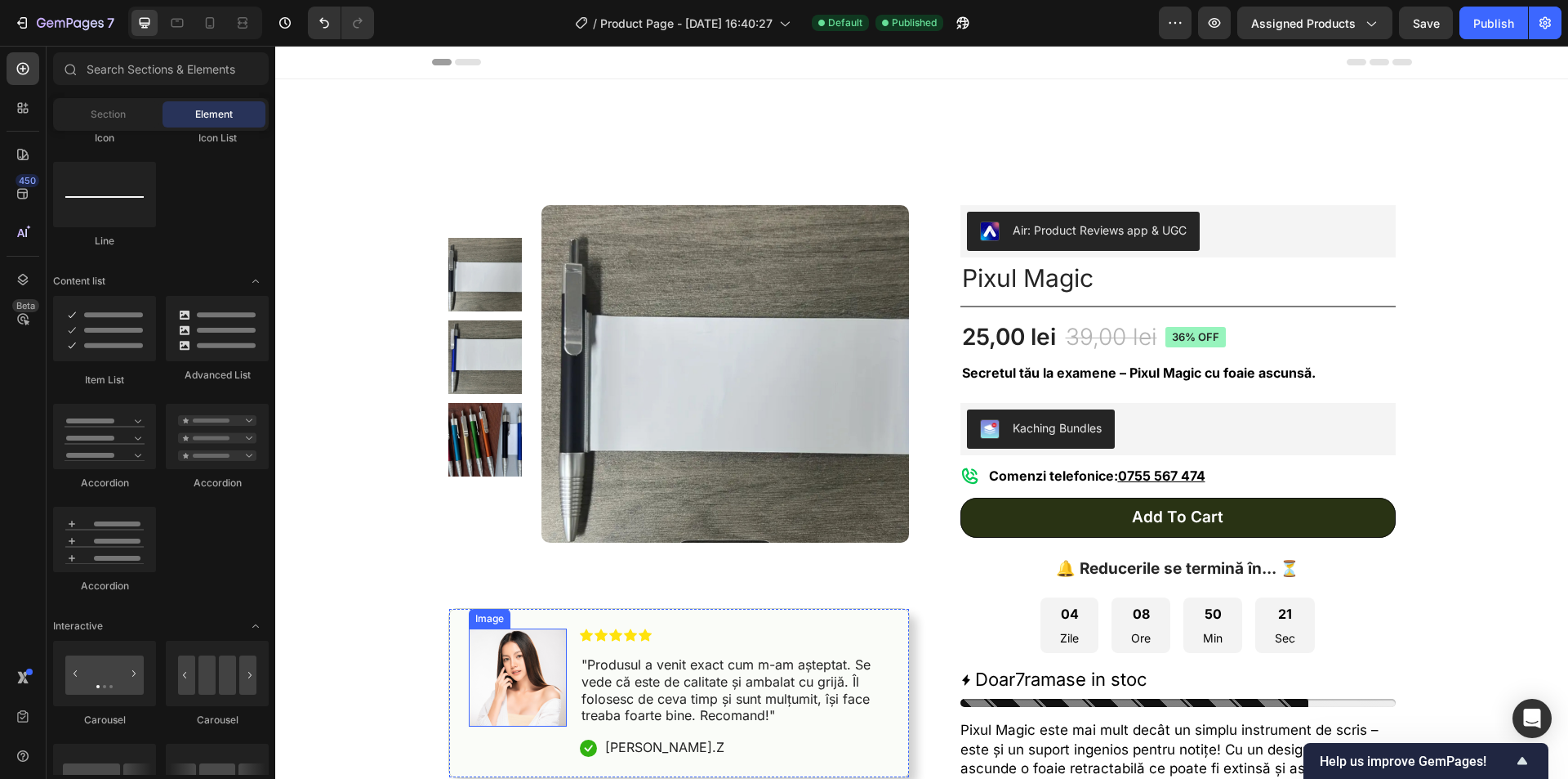
click at [491, 669] on img at bounding box center [518, 678] width 98 height 98
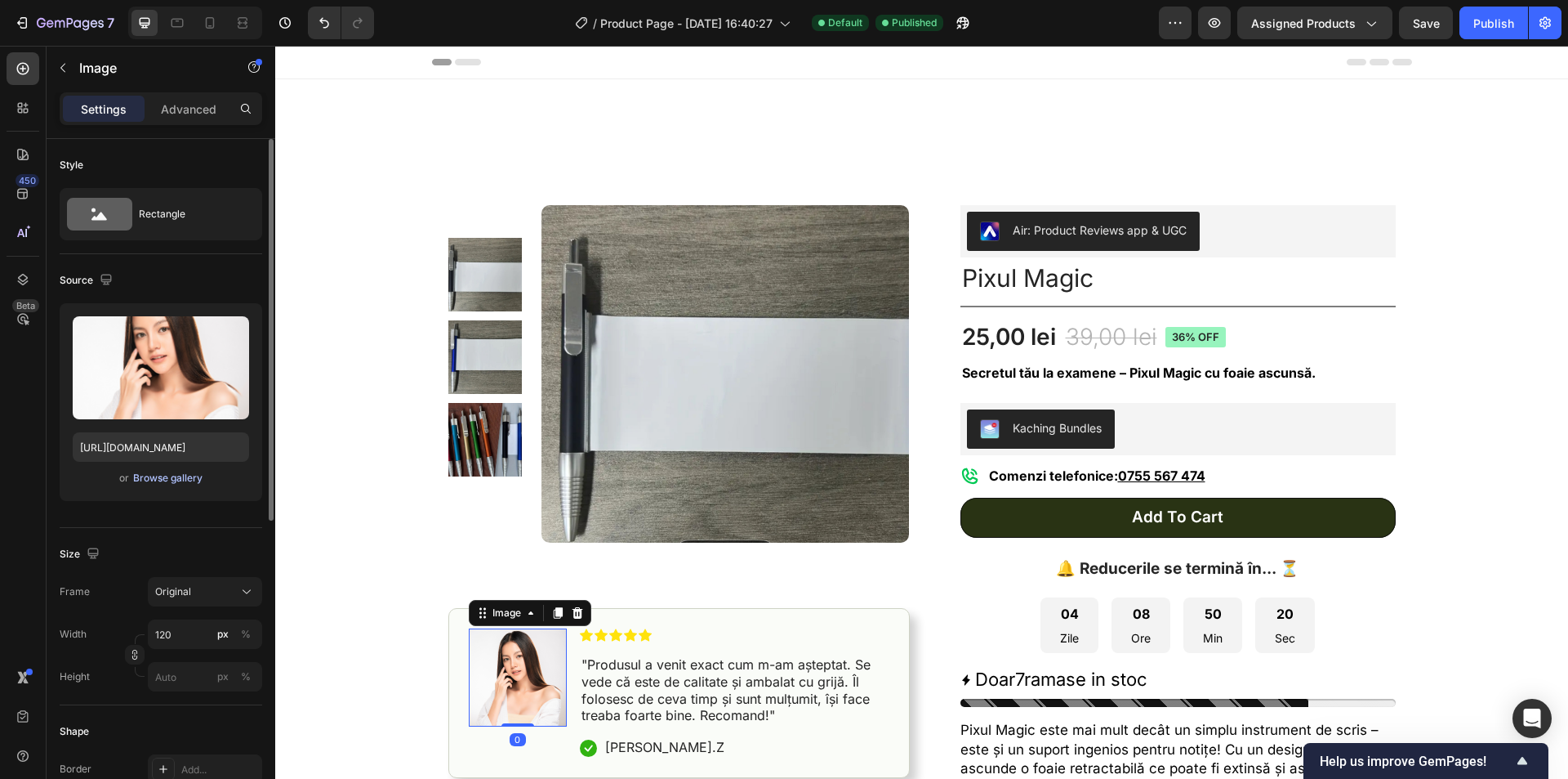
click at [168, 472] on div "Browse gallery" at bounding box center [167, 478] width 69 height 15
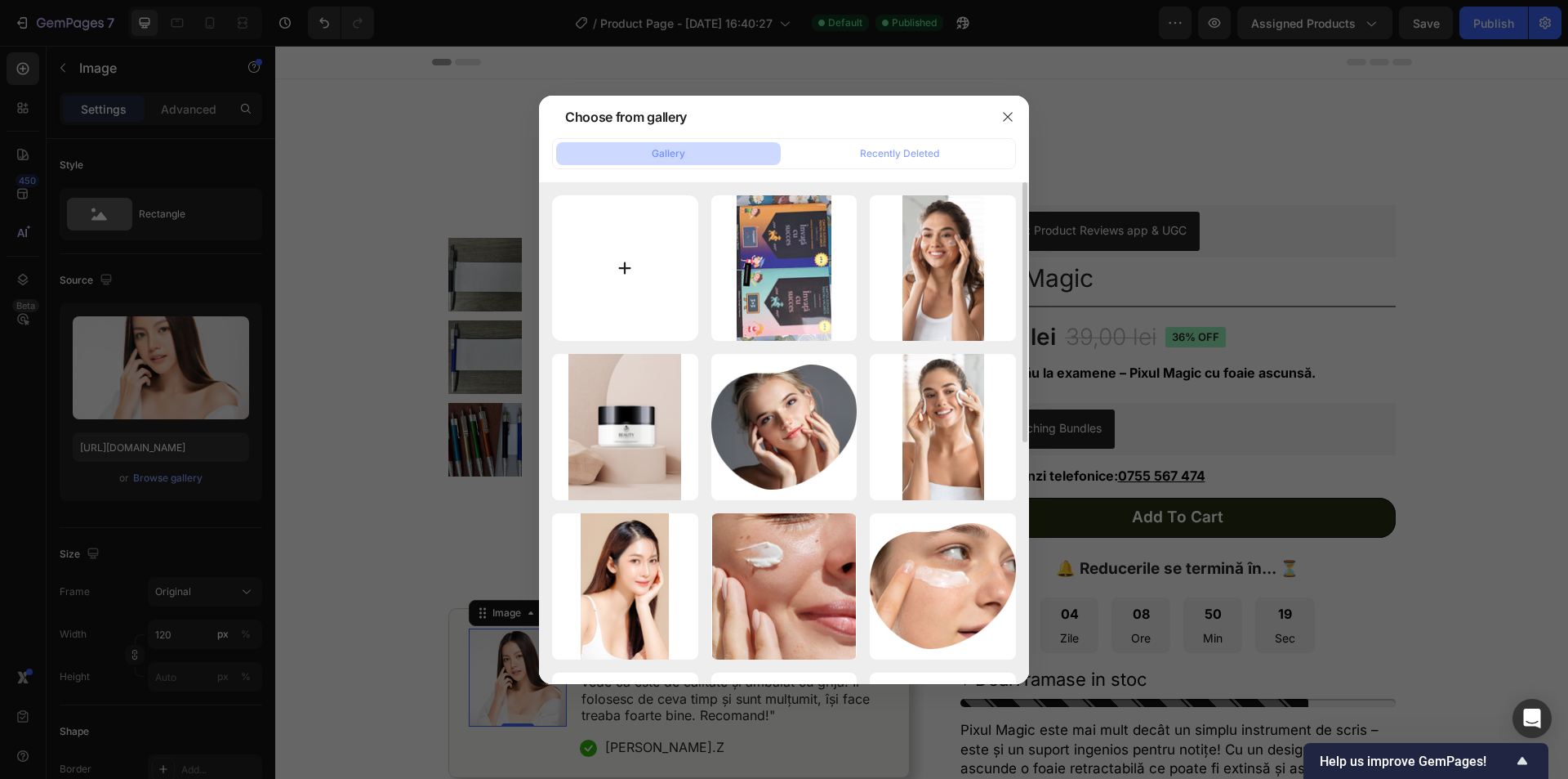
click at [653, 275] on input "file" at bounding box center [626, 268] width 146 height 146
type input "C:\fakepath\Screenshot [DATE] 151252.jpg"
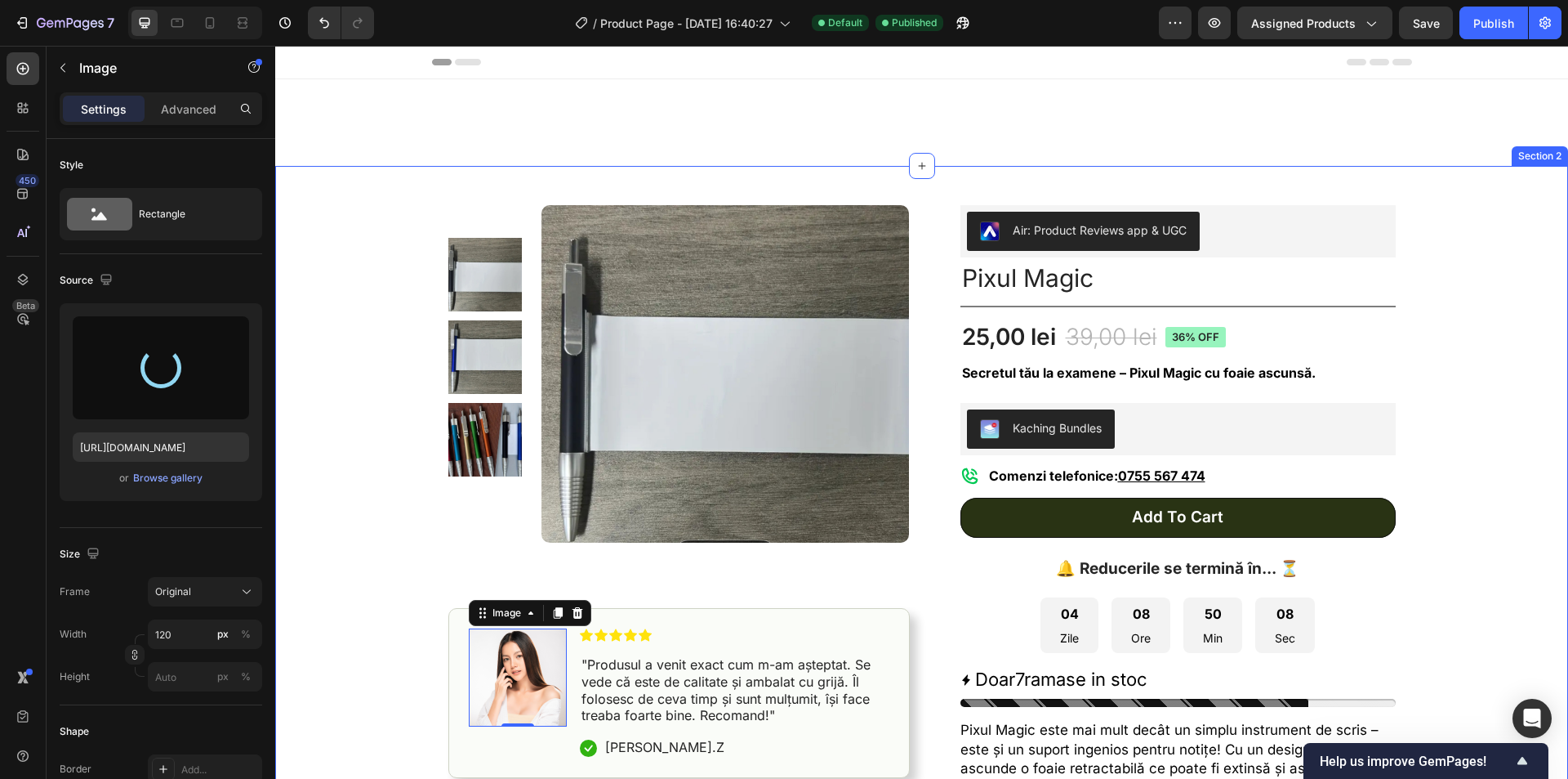
type input "[URL][DOMAIN_NAME]"
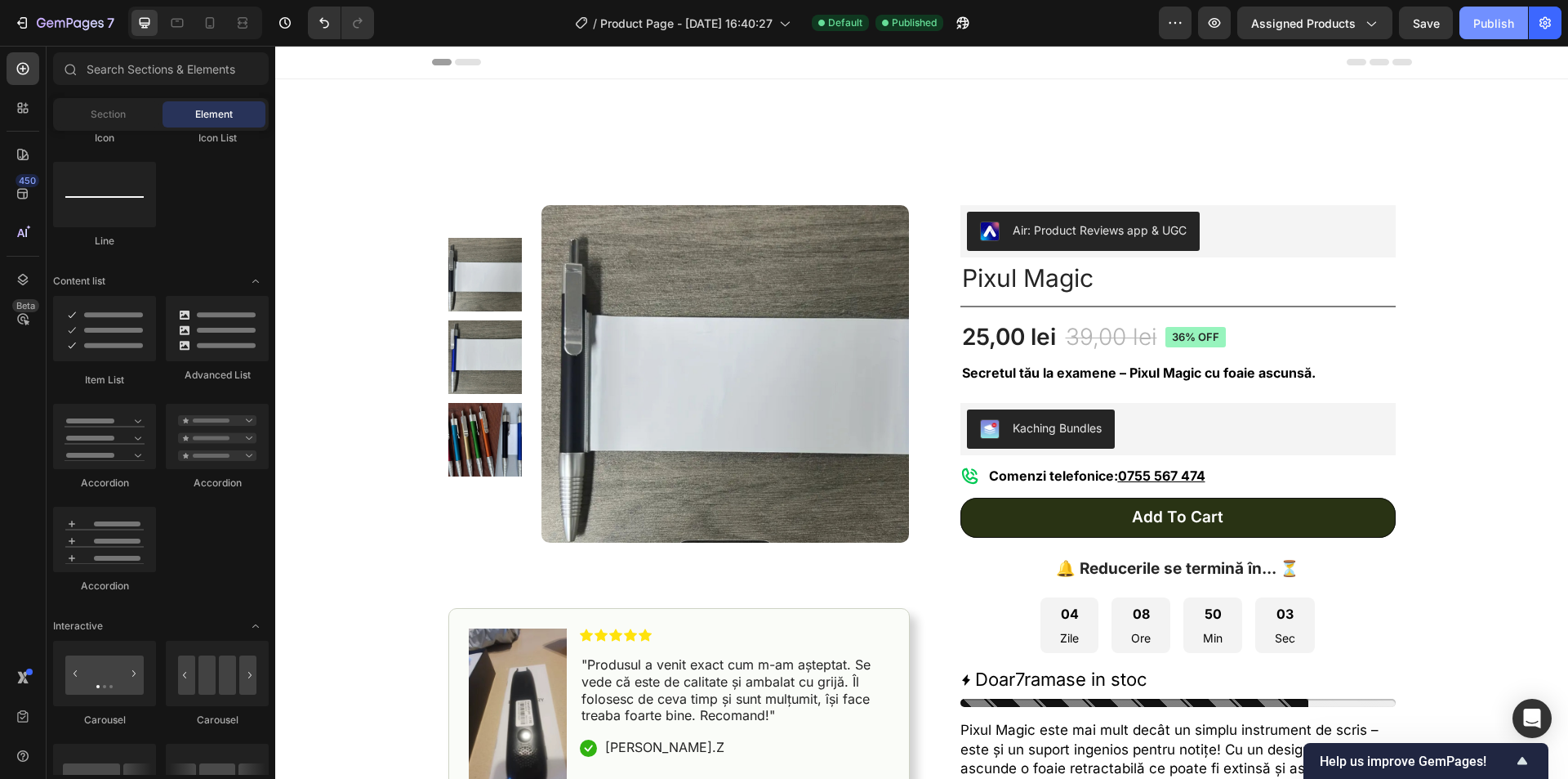
click at [1497, 23] on div "Publish" at bounding box center [1494, 23] width 41 height 17
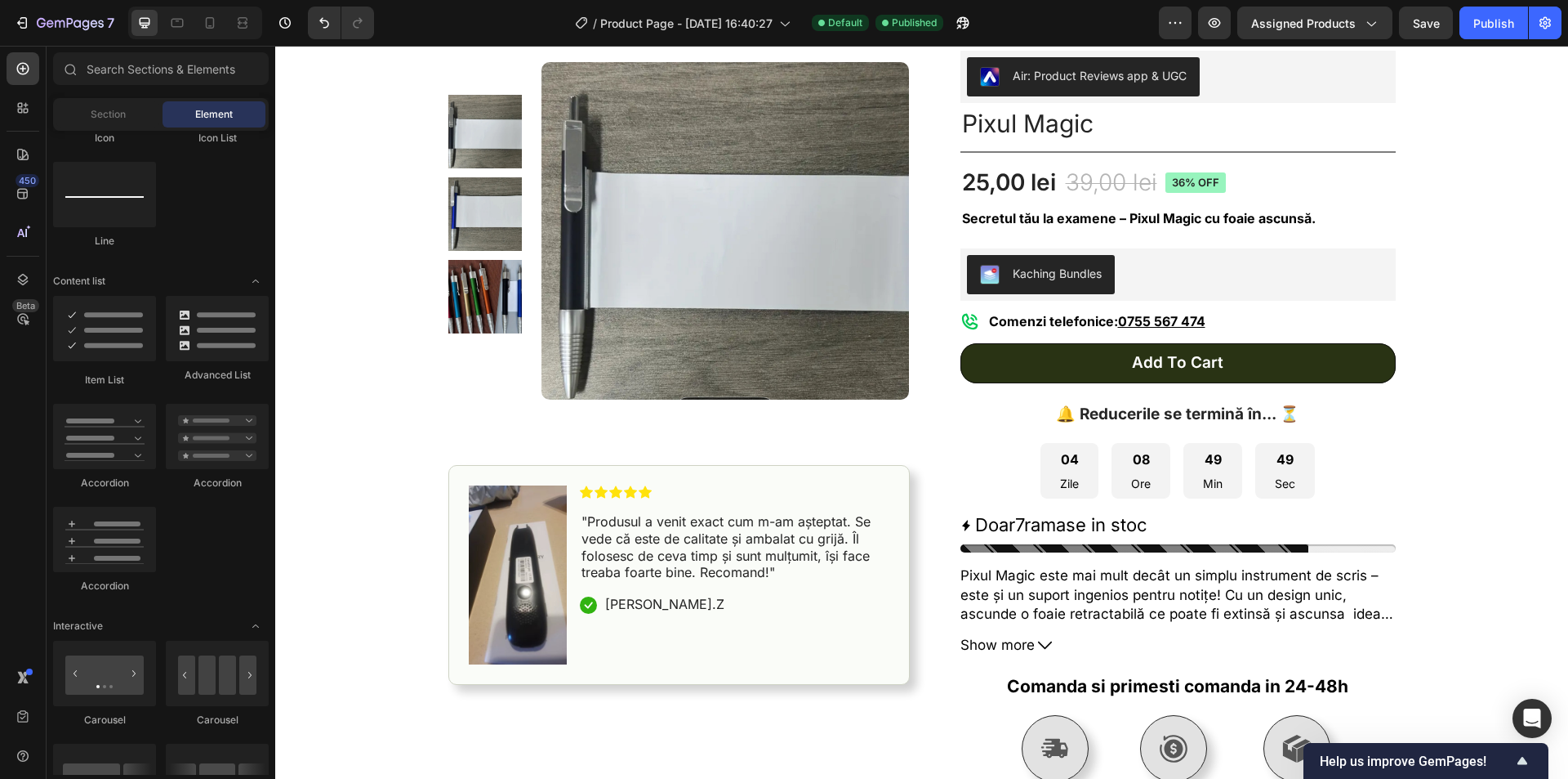
scroll to position [249, 0]
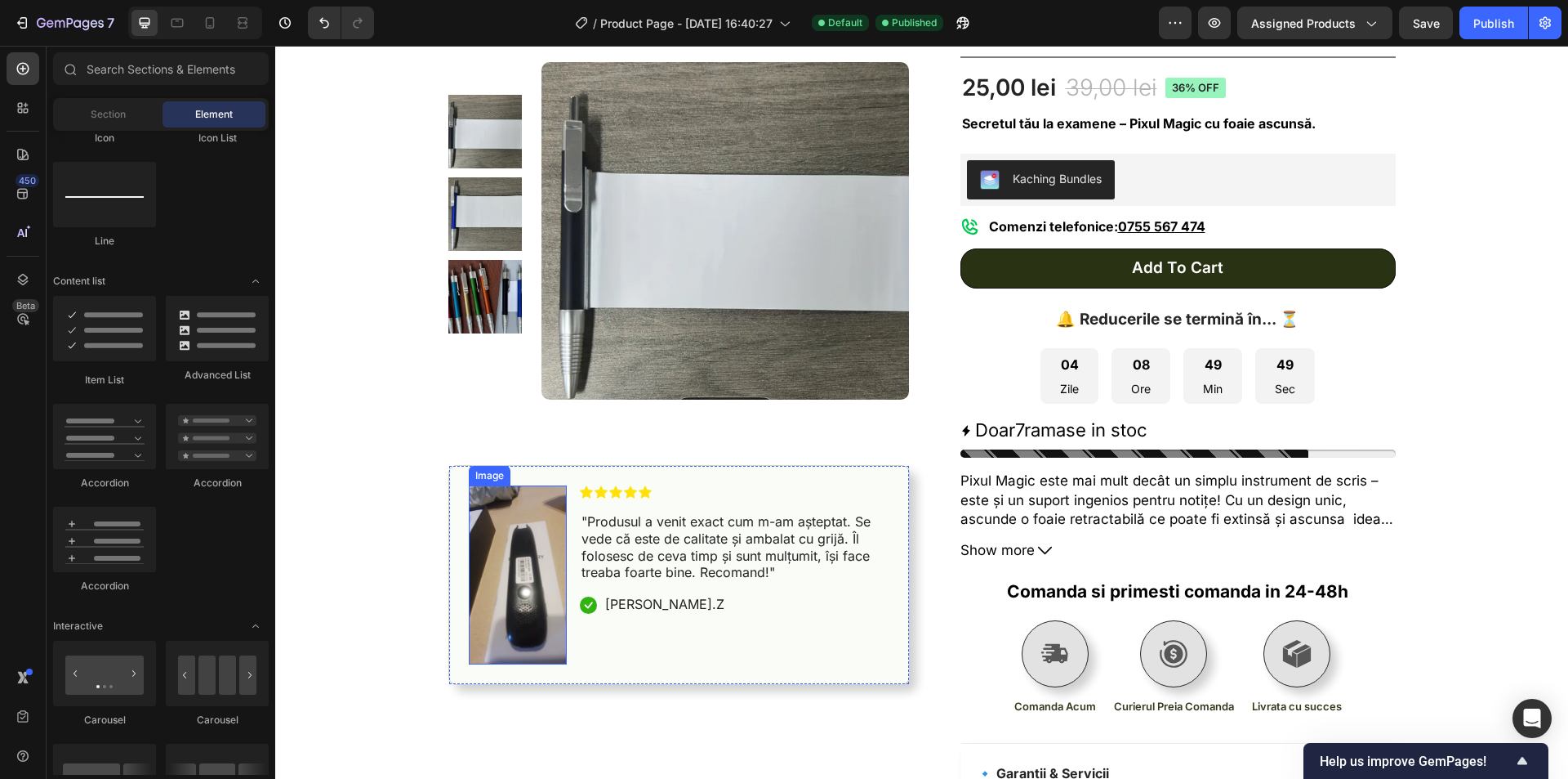
click at [487, 553] on img at bounding box center [518, 575] width 98 height 179
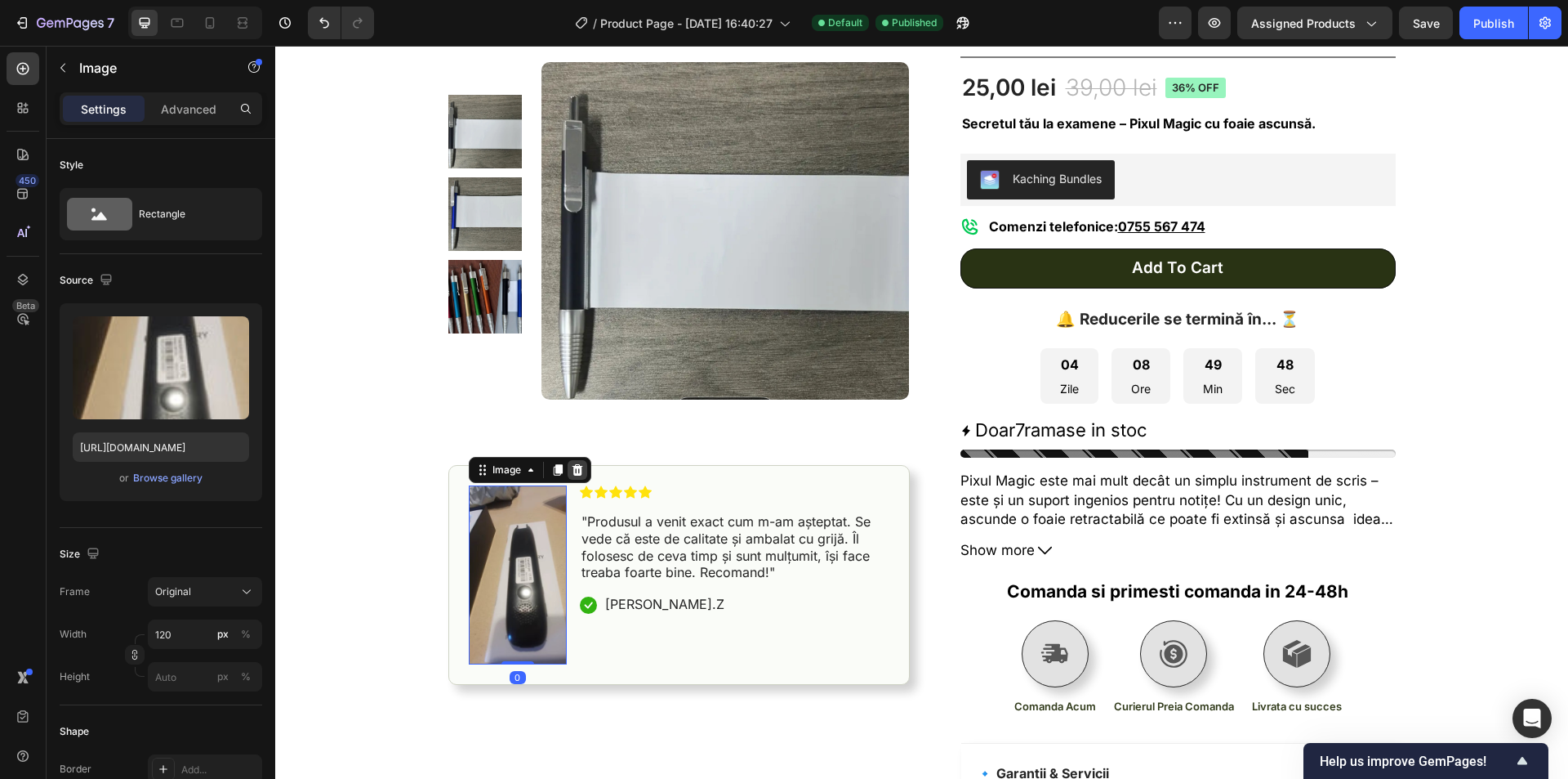
click at [572, 462] on div at bounding box center [578, 470] width 20 height 20
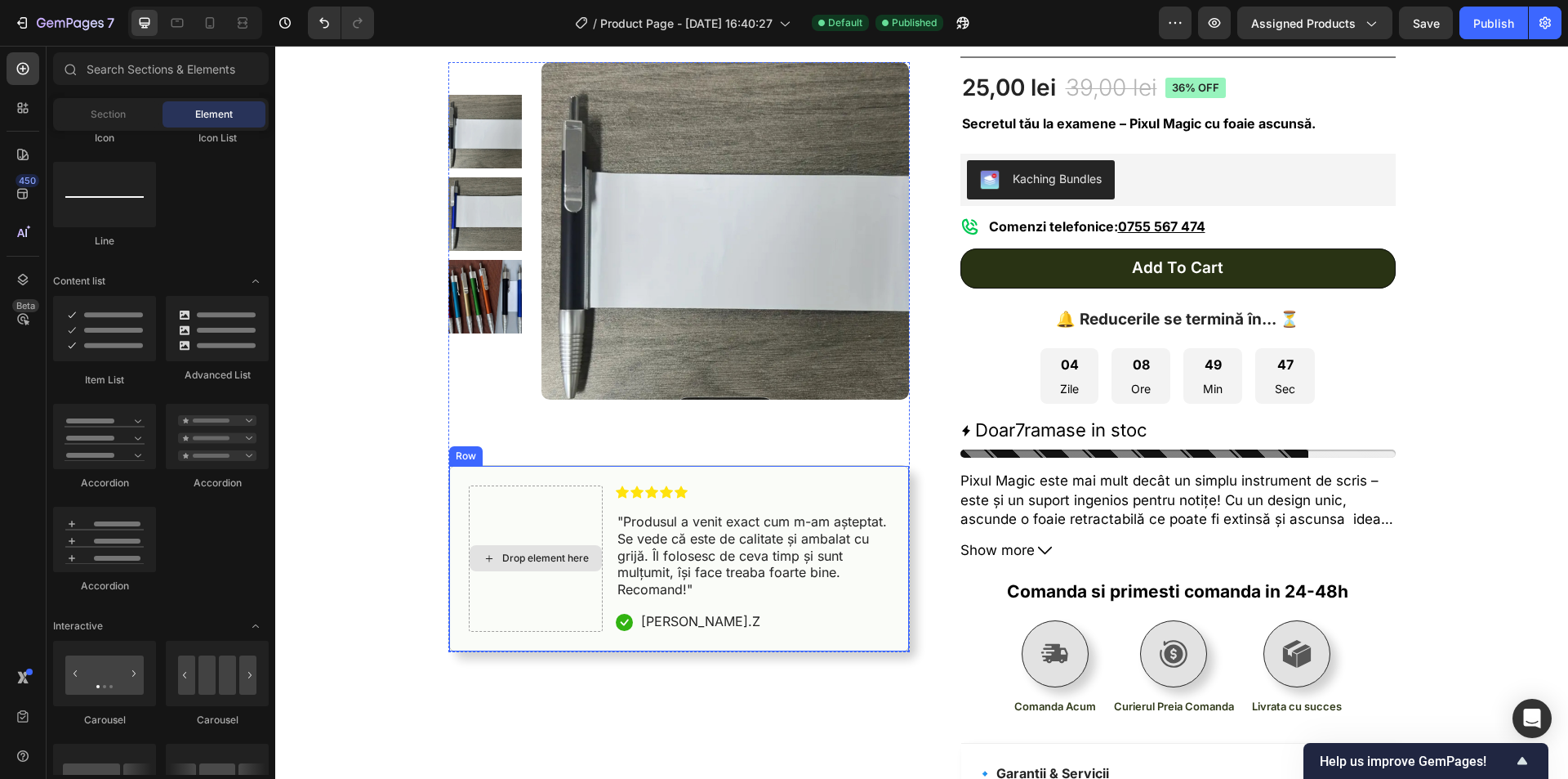
click at [552, 533] on div "Drop element here" at bounding box center [536, 559] width 134 height 146
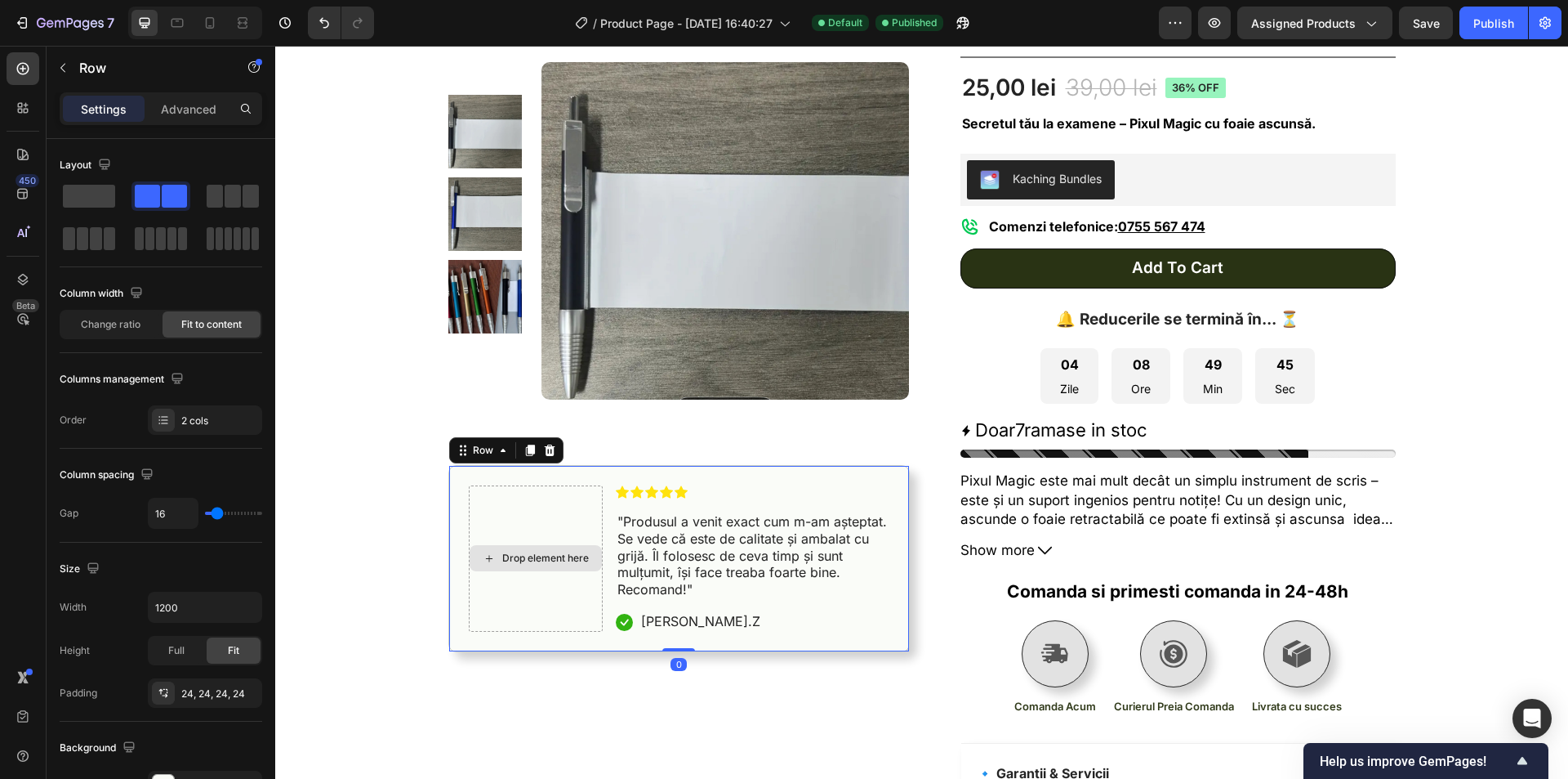
click at [533, 496] on div "Drop element here" at bounding box center [536, 559] width 134 height 146
click at [26, 105] on icon at bounding box center [26, 105] width 5 height 5
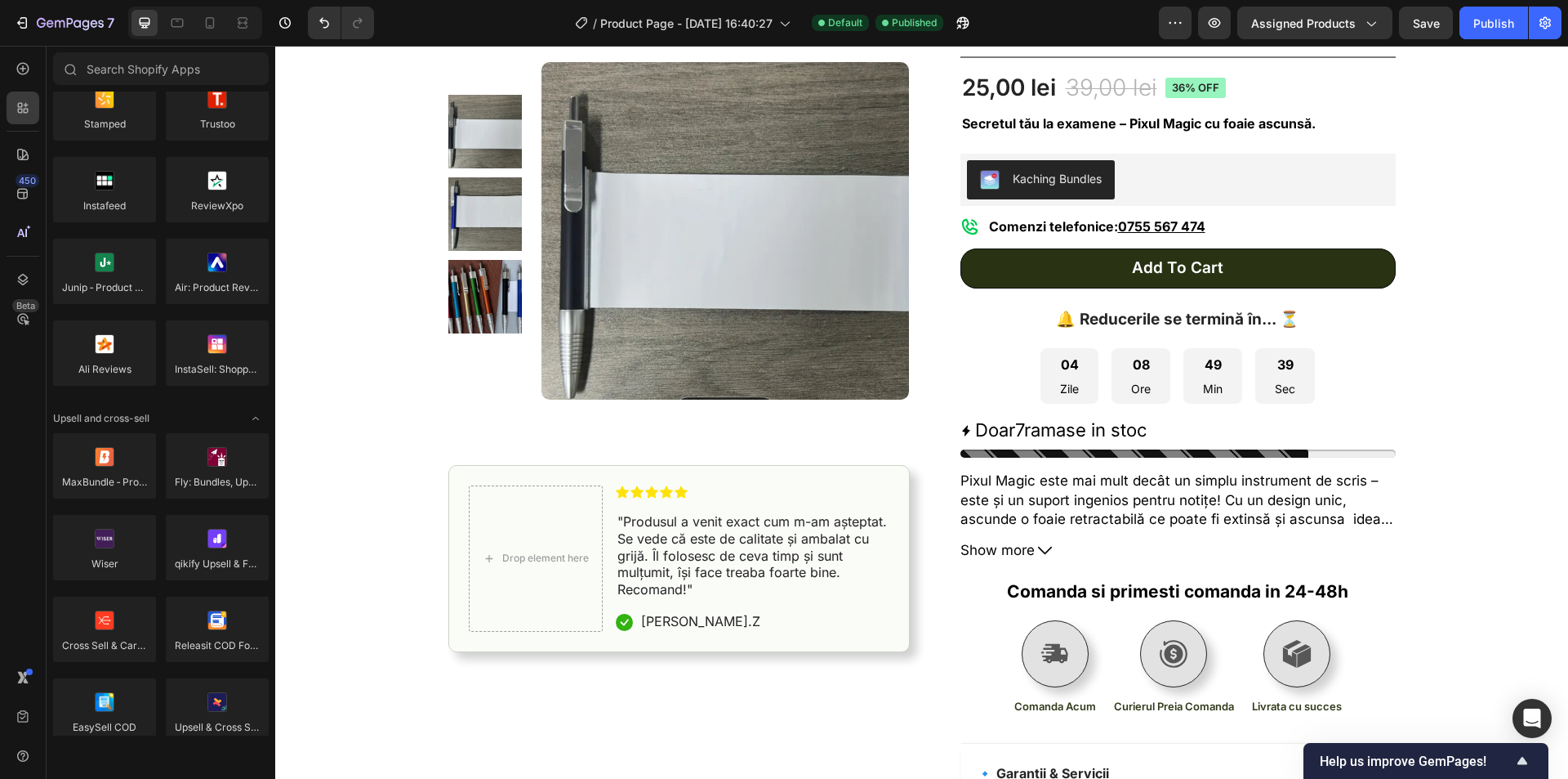
scroll to position [0, 0]
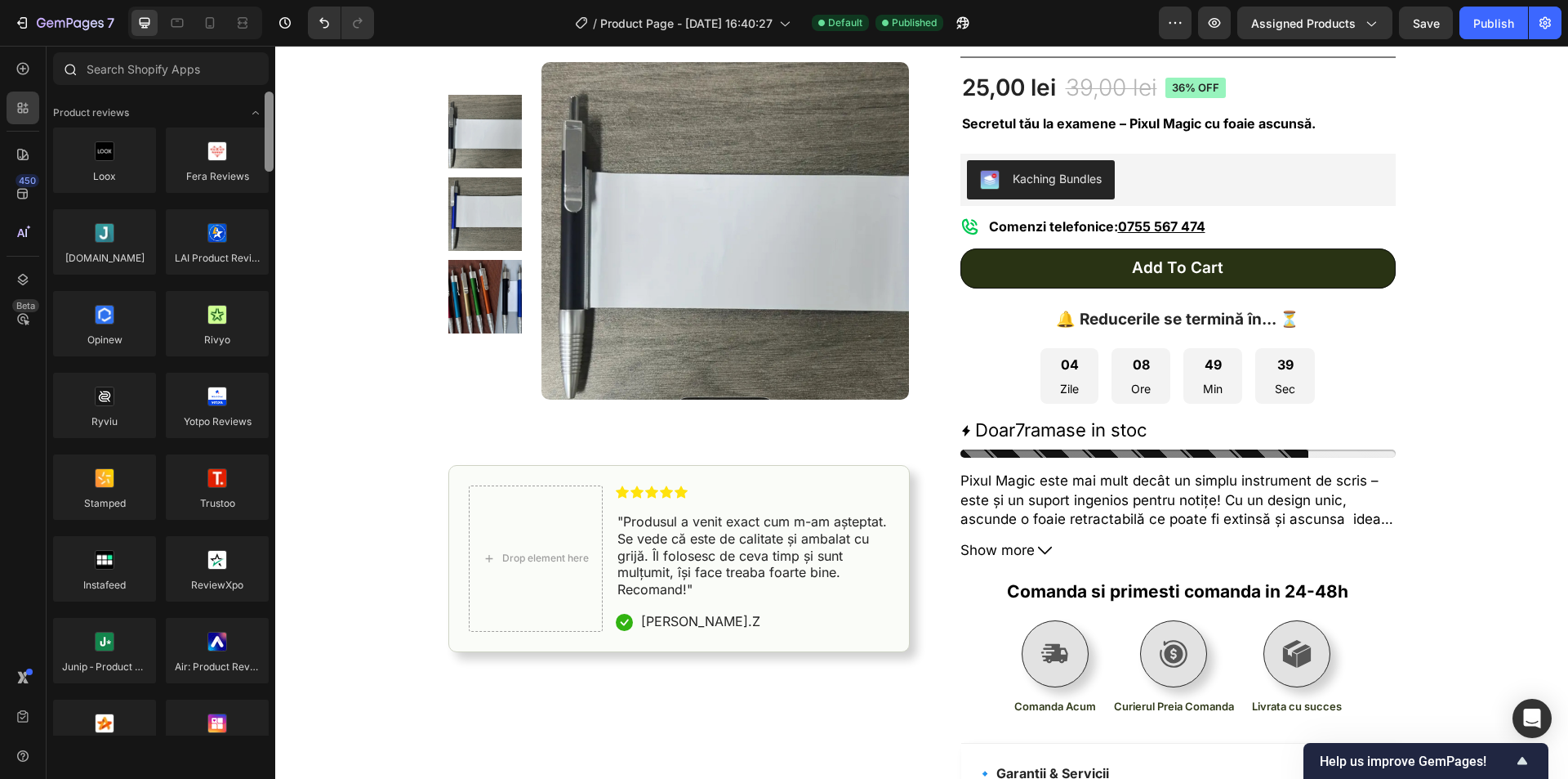
drag, startPoint x: 269, startPoint y: 253, endPoint x: 249, endPoint y: 85, distance: 169.2
click at [249, 85] on div "Sections(18) Elements(84) Hero Section Product Detail Brands Trusted Badges Gua…" at bounding box center [161, 393] width 229 height 683
click at [1483, 30] on div "Publish" at bounding box center [1494, 23] width 41 height 17
